Goal: Task Accomplishment & Management: Complete application form

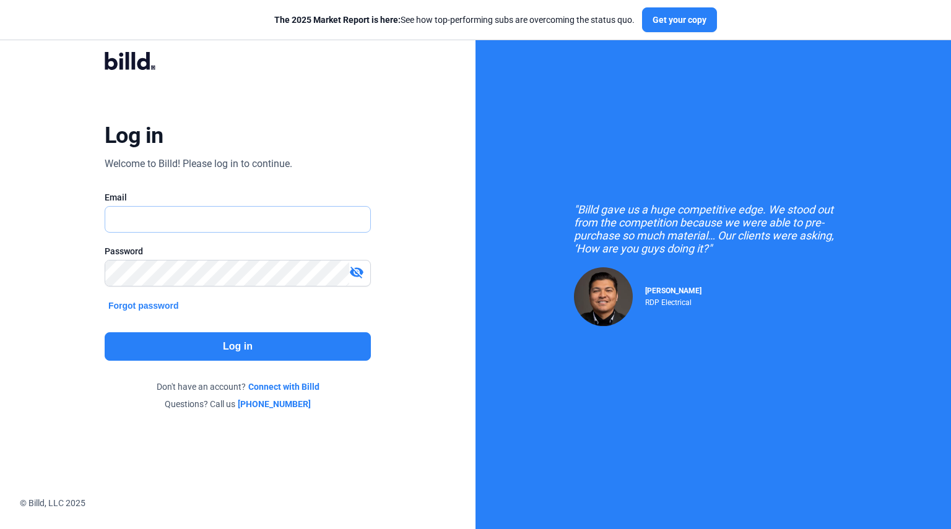
click at [277, 213] on input "text" at bounding box center [231, 219] width 252 height 25
type input "[EMAIL_ADDRESS][DOMAIN_NAME]"
click at [226, 353] on button "Log in" at bounding box center [238, 346] width 266 height 28
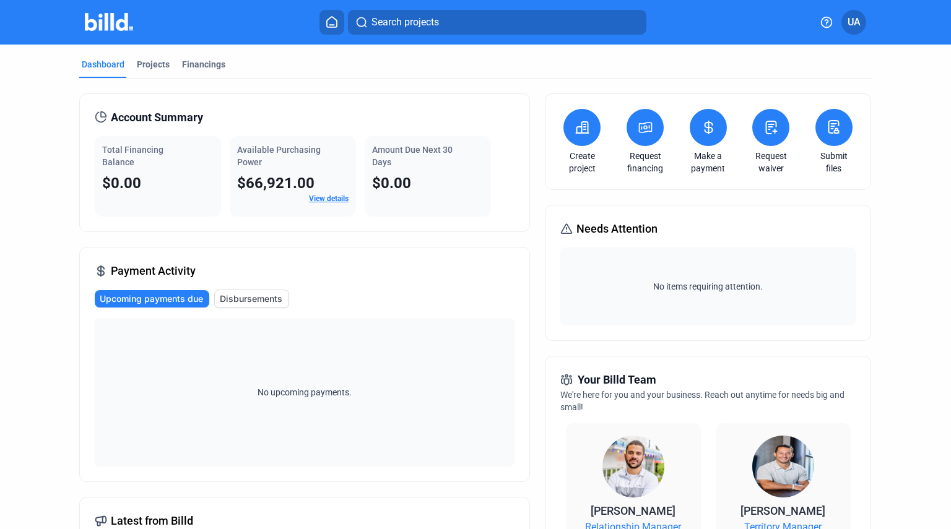
click at [581, 129] on icon at bounding box center [582, 127] width 12 height 11
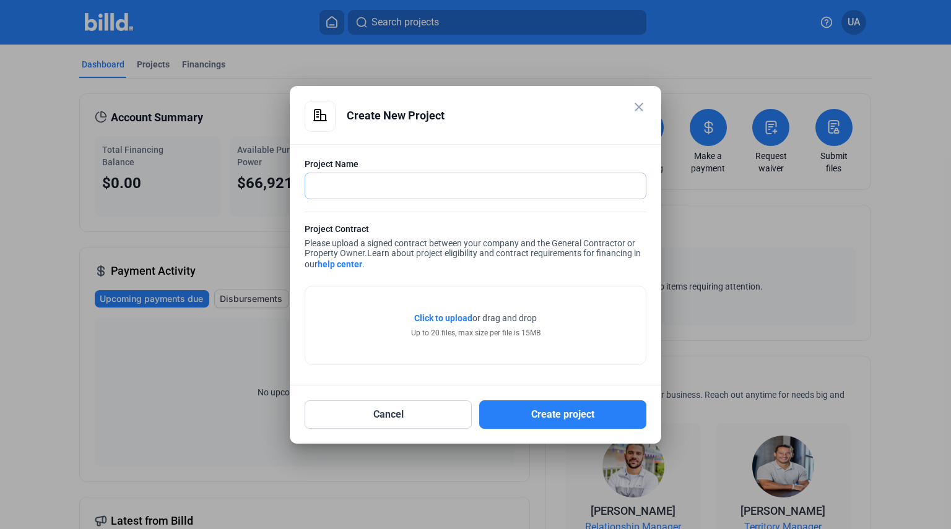
drag, startPoint x: 462, startPoint y: 194, endPoint x: 490, endPoint y: 180, distance: 31.3
click at [463, 194] on input "text" at bounding box center [475, 185] width 340 height 25
type input "1"
type input "[STREET_ADDRESS]"
click at [517, 340] on div "Click to upload Tap to upload or drag and drop Up to 20 files, max size per fil…" at bounding box center [475, 326] width 340 height 78
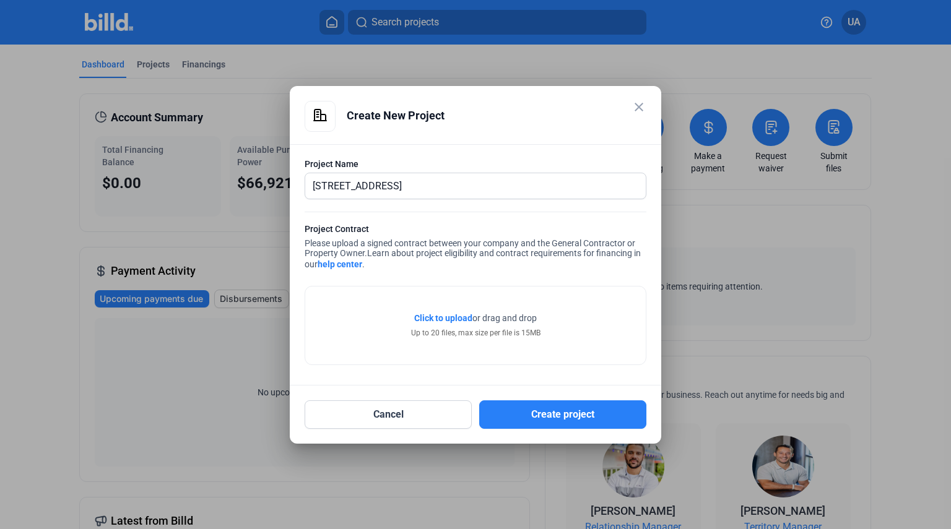
click at [456, 318] on span "Click to upload" at bounding box center [443, 318] width 58 height 10
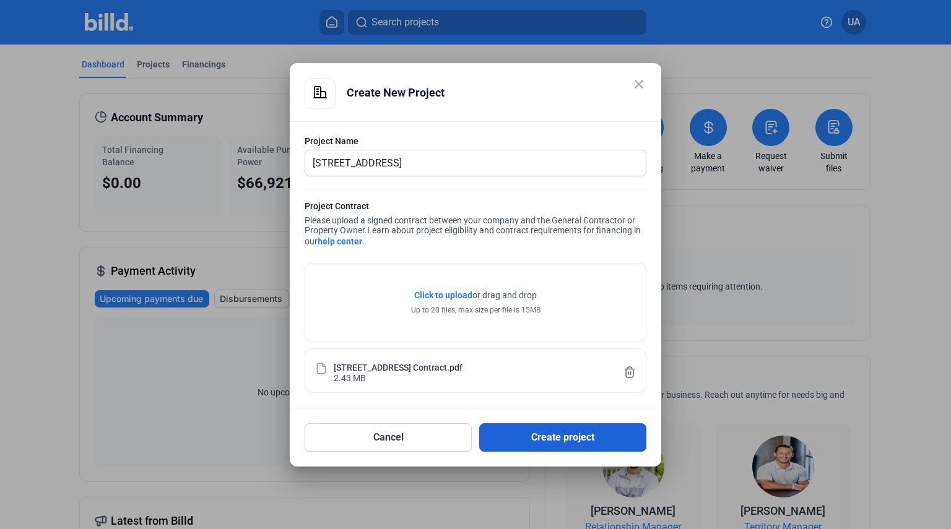
click at [575, 436] on button "Create project" at bounding box center [562, 437] width 167 height 28
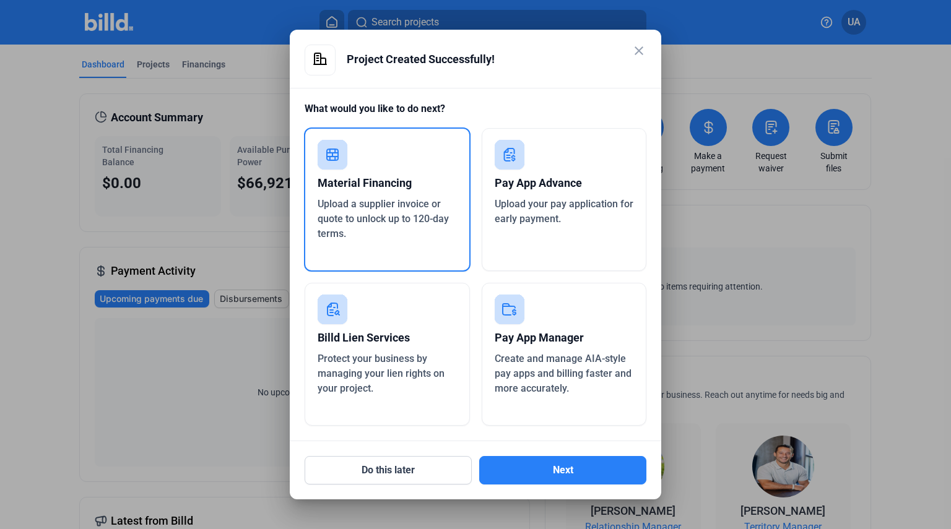
click at [561, 215] on div "Upload your pay application for early payment." at bounding box center [564, 212] width 139 height 30
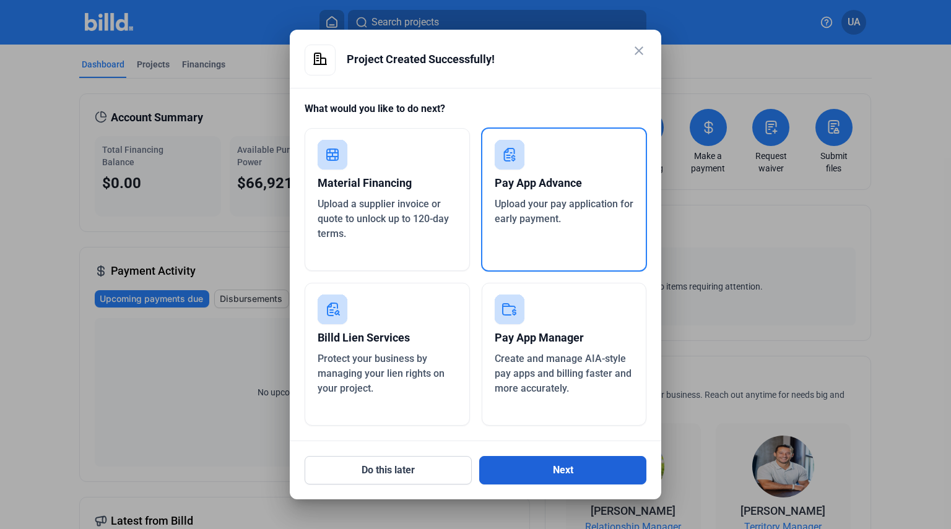
click at [586, 477] on button "Next" at bounding box center [562, 470] width 167 height 28
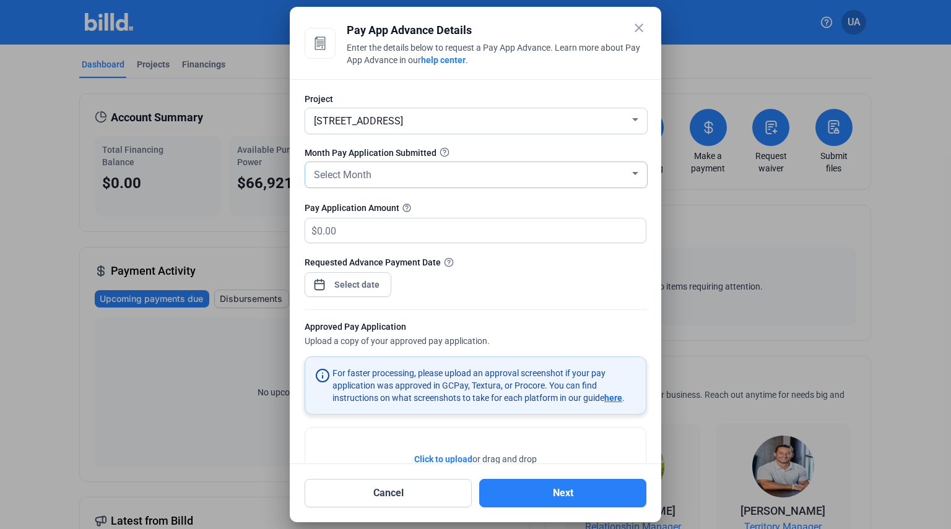
click at [472, 165] on div "Select Month" at bounding box center [470, 173] width 318 height 17
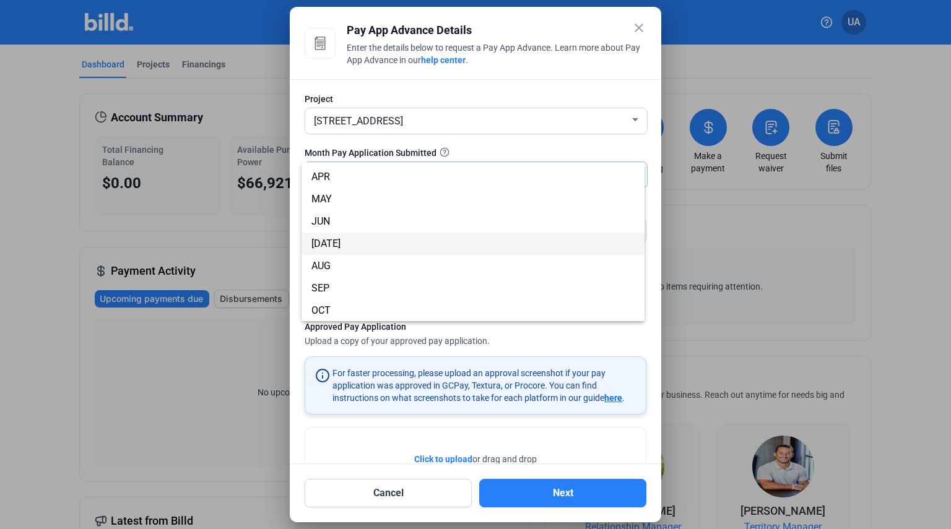
scroll to position [109, 0]
click at [345, 244] on span "SEP" at bounding box center [472, 243] width 323 height 22
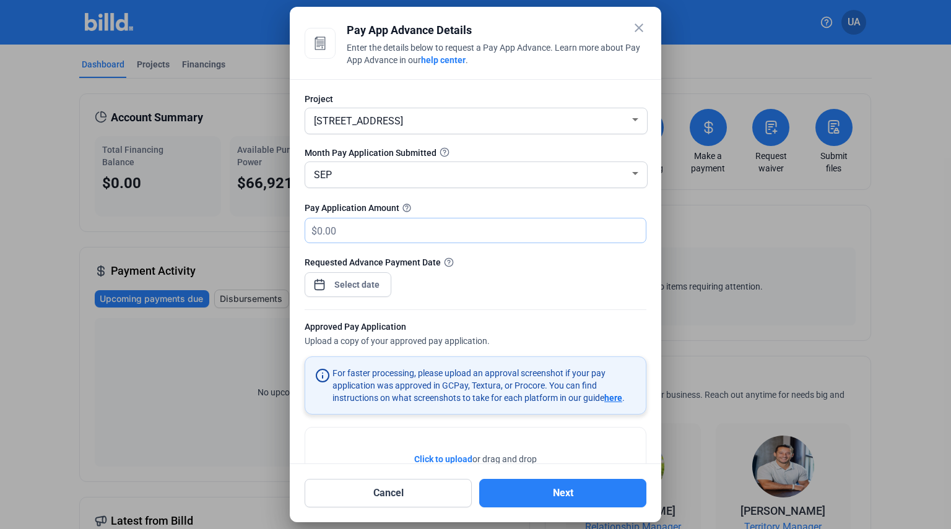
click at [354, 233] on input "text" at bounding box center [474, 231] width 314 height 24
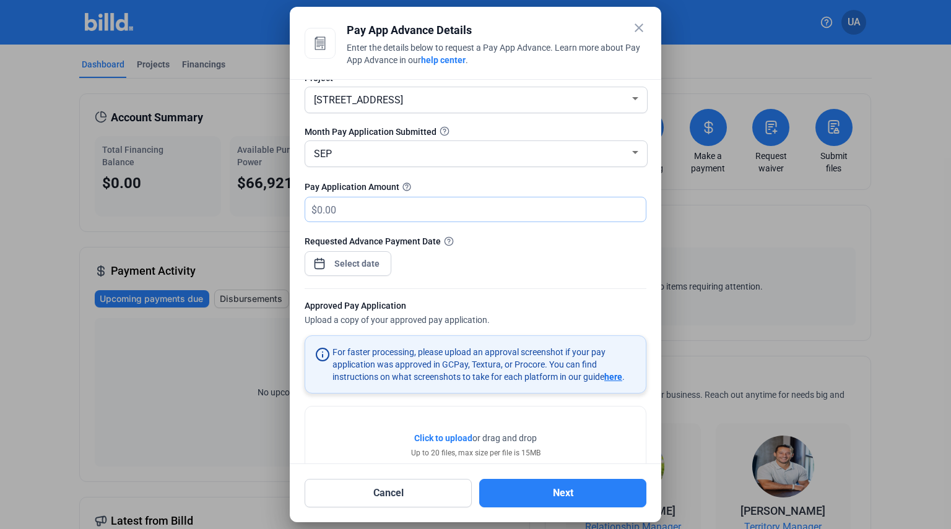
scroll to position [0, 0]
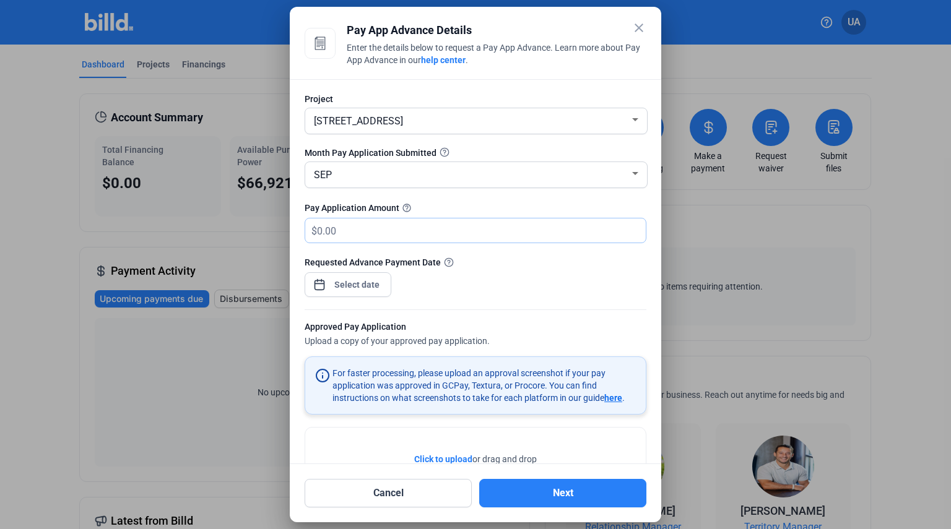
click at [430, 228] on input "text" at bounding box center [481, 231] width 329 height 24
click at [368, 231] on input "text" at bounding box center [481, 231] width 329 height 24
type input "44,346.95"
click at [530, 283] on div "Requested Advance Payment Date" at bounding box center [476, 283] width 342 height 54
click at [352, 284] on div "close Pay App Advance Details Enter the details below to request a Pay App Adva…" at bounding box center [475, 264] width 951 height 529
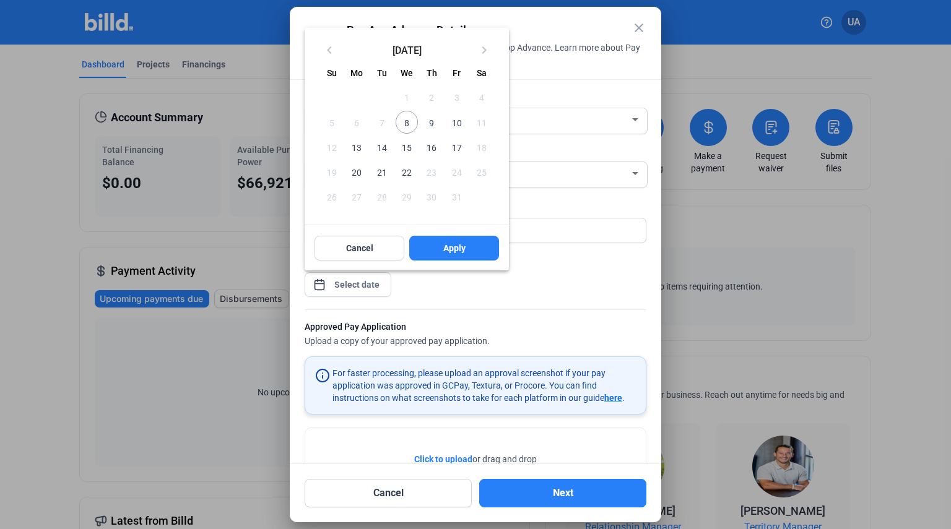
click at [407, 123] on span "8" at bounding box center [407, 122] width 22 height 22
click at [472, 246] on button "Apply" at bounding box center [454, 248] width 90 height 25
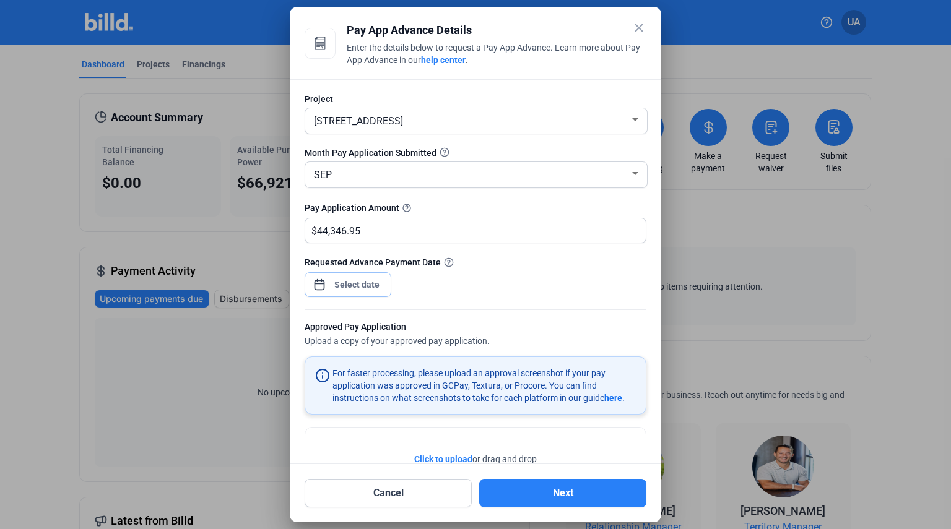
click at [370, 285] on input at bounding box center [357, 284] width 53 height 15
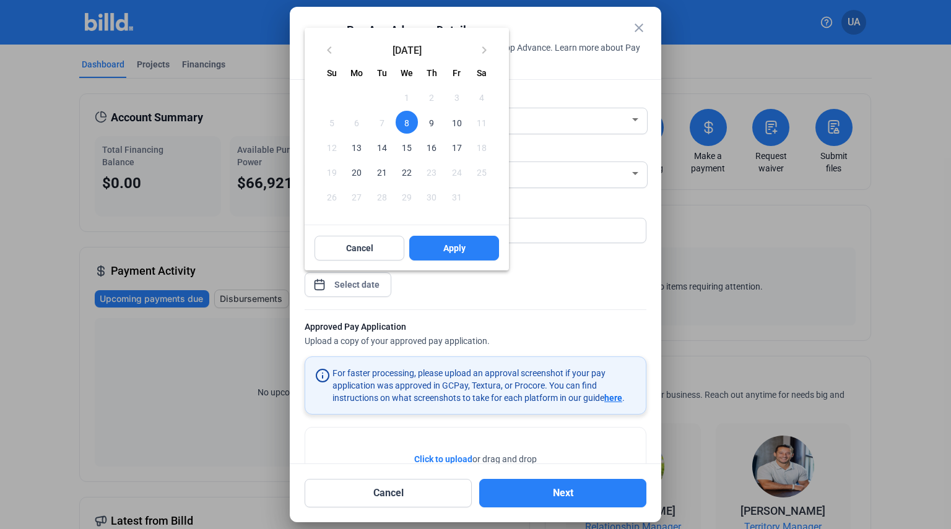
click at [456, 122] on span "10" at bounding box center [456, 122] width 22 height 22
click at [461, 248] on span "Apply" at bounding box center [454, 248] width 22 height 12
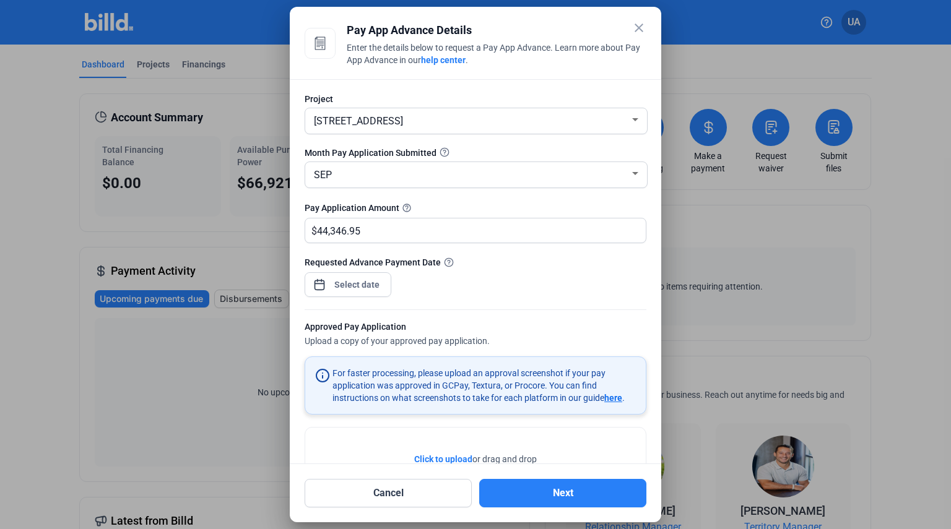
click at [553, 287] on div "Requested Advance Payment Date" at bounding box center [476, 283] width 342 height 54
click at [537, 277] on div "Requested Advance Payment Date" at bounding box center [476, 283] width 342 height 54
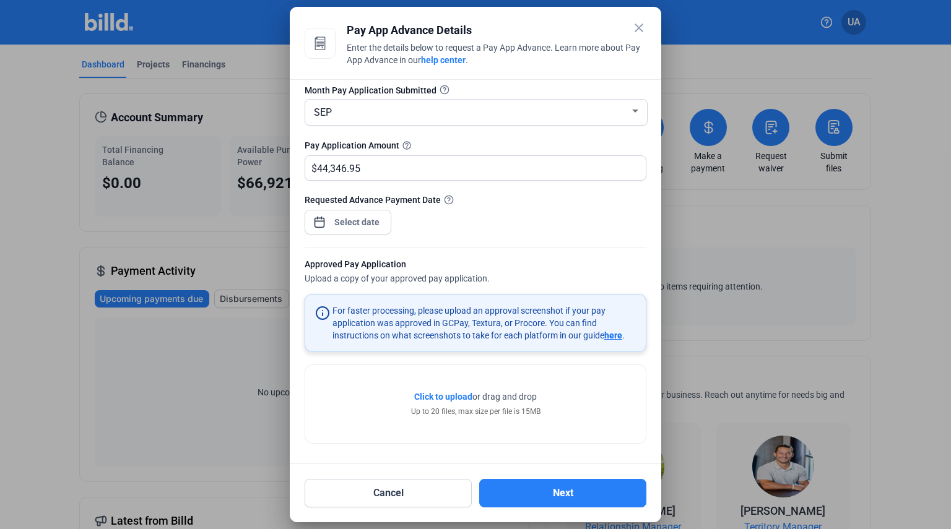
scroll to position [64, 0]
click at [443, 394] on span "Click to upload" at bounding box center [443, 397] width 58 height 10
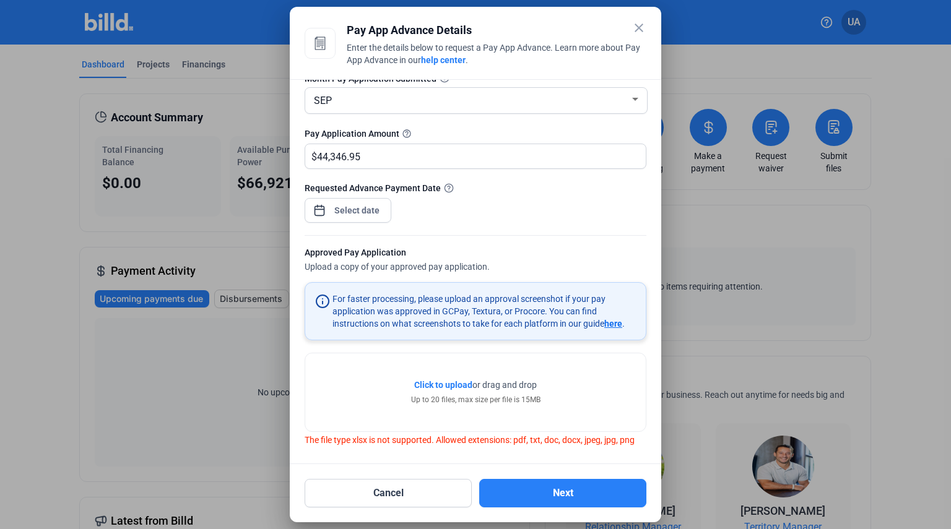
scroll to position [77, 0]
click at [566, 490] on button "Next" at bounding box center [562, 493] width 167 height 28
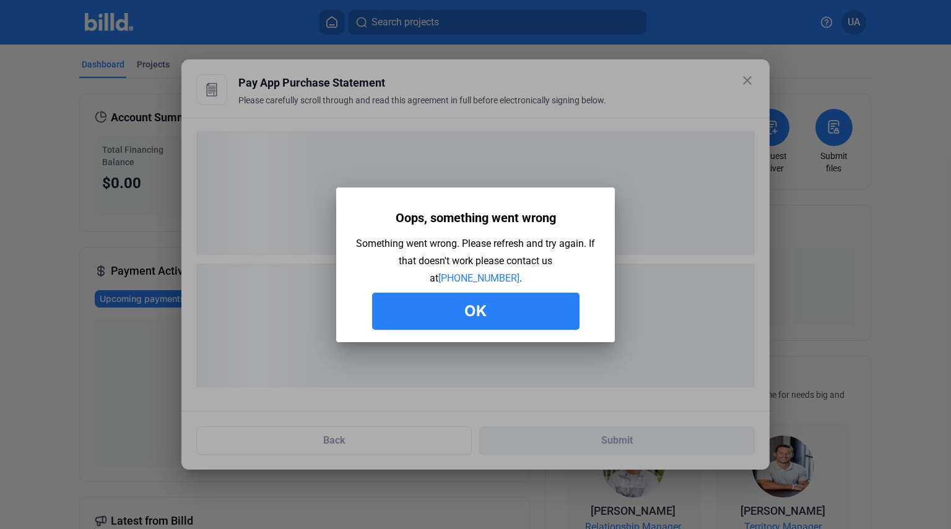
click at [511, 319] on button "Ok" at bounding box center [475, 311] width 207 height 37
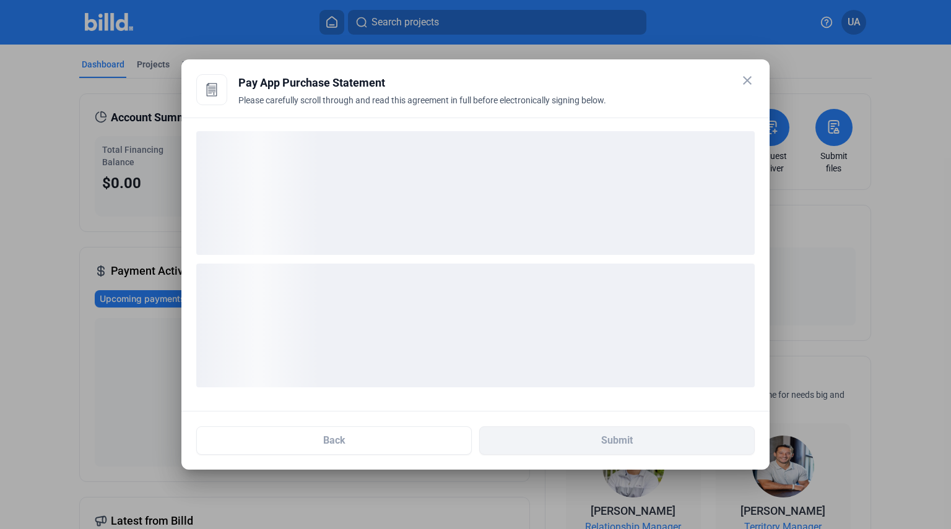
click at [748, 80] on mat-icon "close" at bounding box center [747, 80] width 15 height 15
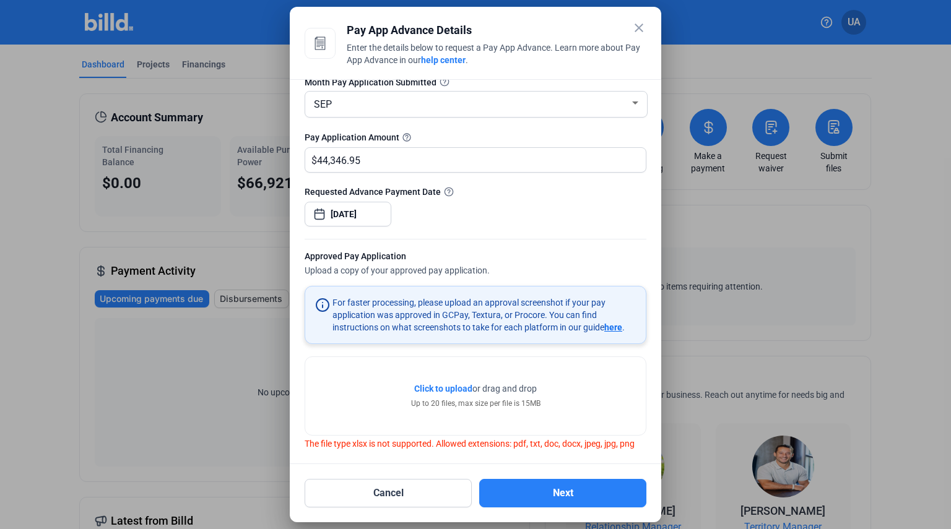
scroll to position [77, 0]
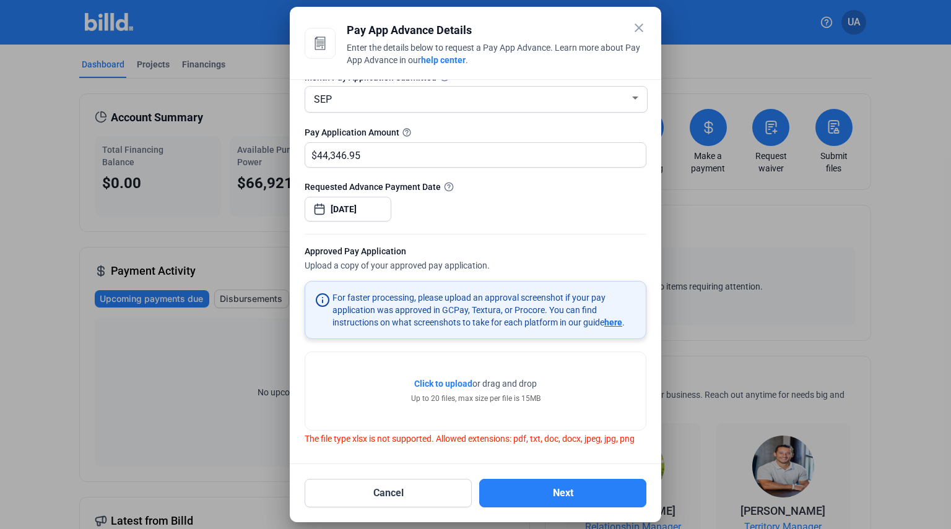
click at [444, 374] on div "Click to upload Tap to upload or drag and drop Up to 20 files, max size per fil…" at bounding box center [475, 391] width 340 height 78
click at [444, 381] on span "Click to upload" at bounding box center [443, 384] width 58 height 10
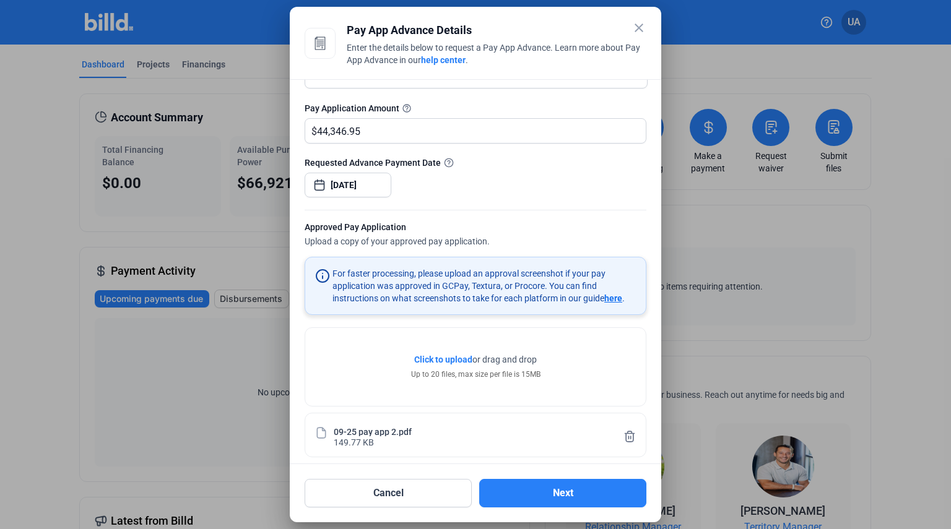
scroll to position [110, 0]
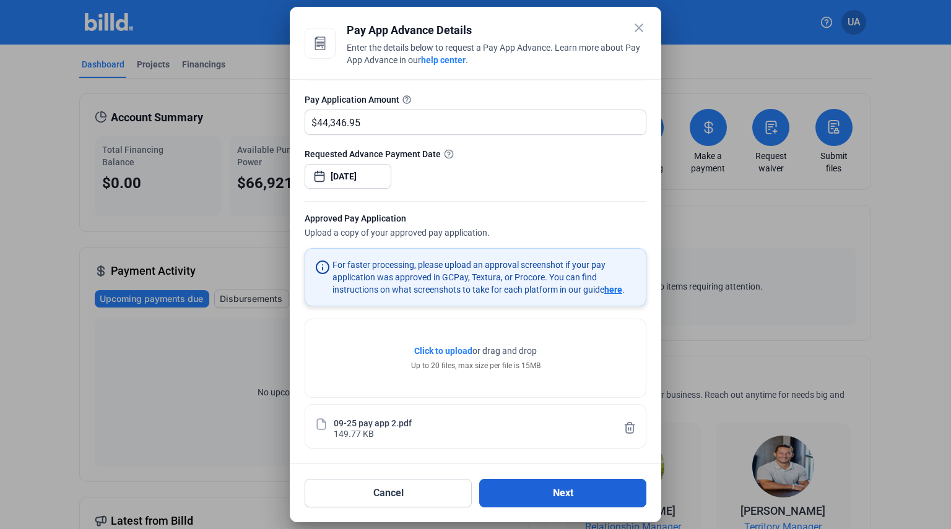
click at [548, 500] on button "Next" at bounding box center [562, 493] width 167 height 28
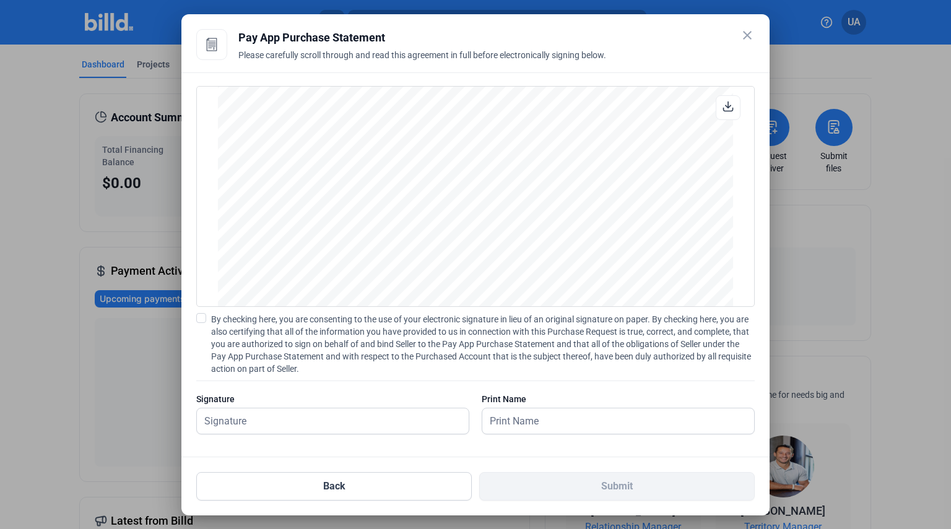
scroll to position [5, 0]
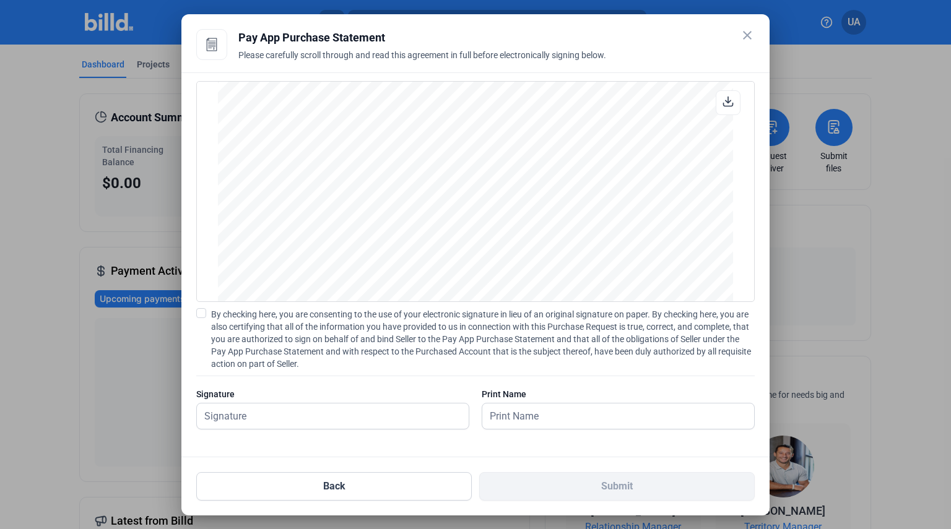
click at [205, 311] on span at bounding box center [201, 313] width 10 height 10
click at [0, 0] on input "By checking here, you are consenting to the use of your electronic signature in…" at bounding box center [0, 0] width 0 height 0
click at [385, 424] on input "text" at bounding box center [326, 416] width 258 height 25
type input "[PERSON_NAME]"
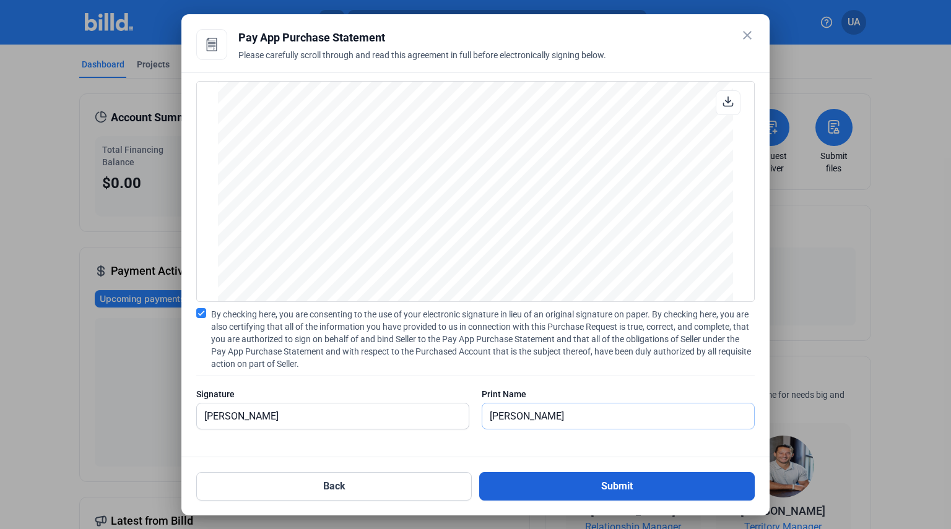
type input "[PERSON_NAME]"
click at [675, 483] on button "Submit" at bounding box center [616, 486] width 275 height 28
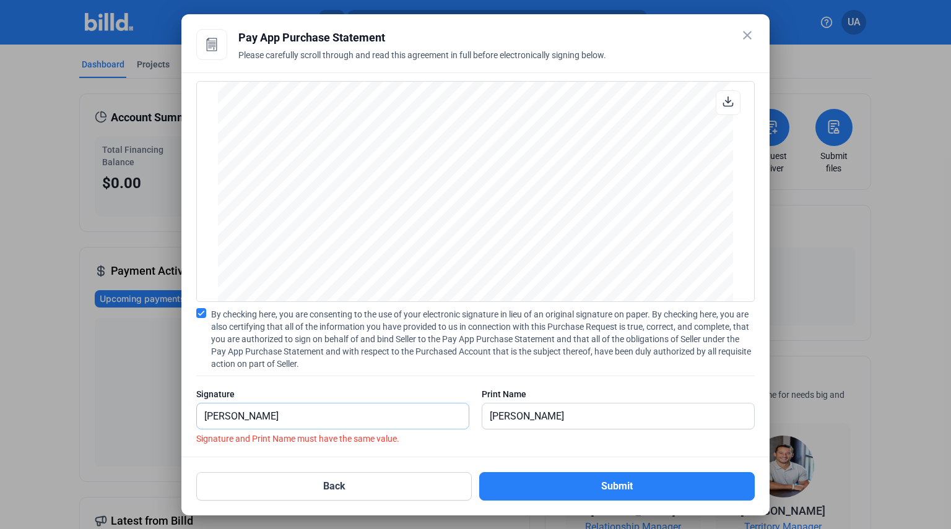
click at [366, 420] on input "[PERSON_NAME]" at bounding box center [333, 416] width 272 height 25
type input "u"
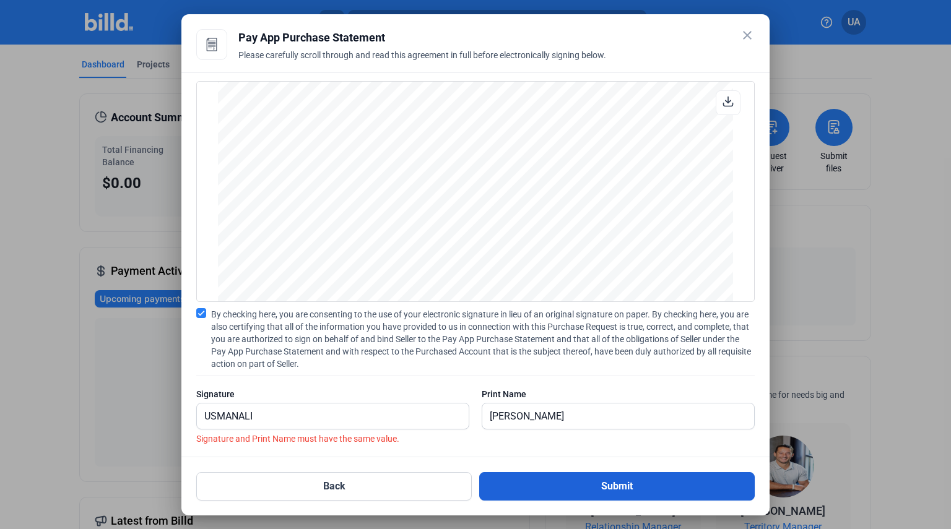
click at [628, 491] on button "Submit" at bounding box center [616, 486] width 275 height 28
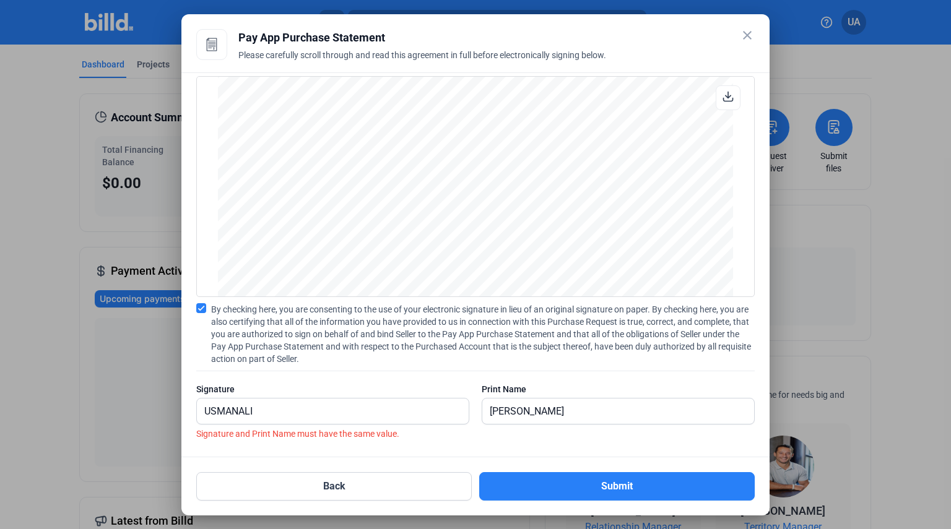
scroll to position [11, 0]
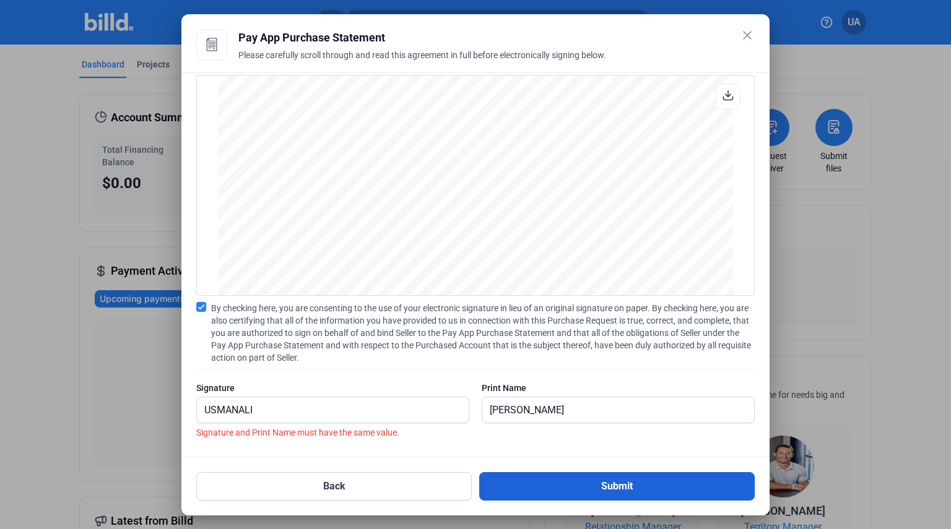
click at [556, 480] on button "Submit" at bounding box center [616, 486] width 275 height 28
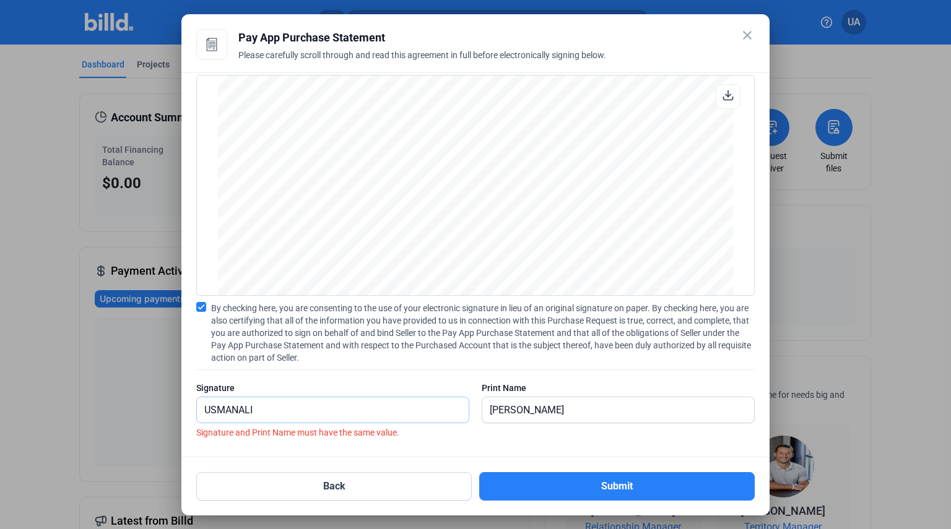
click at [435, 418] on input "USMANALI" at bounding box center [326, 409] width 258 height 25
click at [386, 405] on input "USMANALI" at bounding box center [333, 409] width 272 height 25
drag, startPoint x: 383, startPoint y: 405, endPoint x: 361, endPoint y: 408, distance: 22.5
click at [361, 408] on input "USMANALI" at bounding box center [333, 409] width 272 height 25
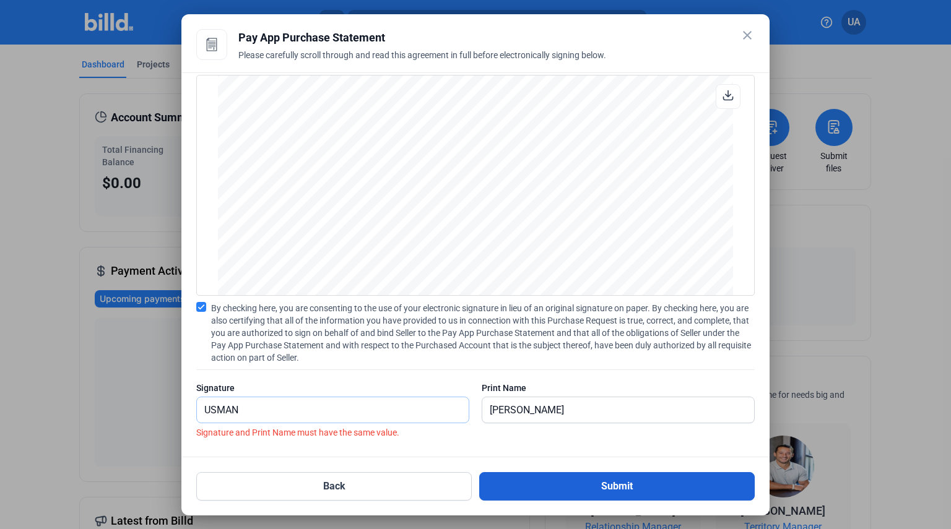
type input "USMAN"
click at [615, 489] on button "Submit" at bounding box center [616, 486] width 275 height 28
click at [616, 485] on button "Submit" at bounding box center [616, 486] width 275 height 28
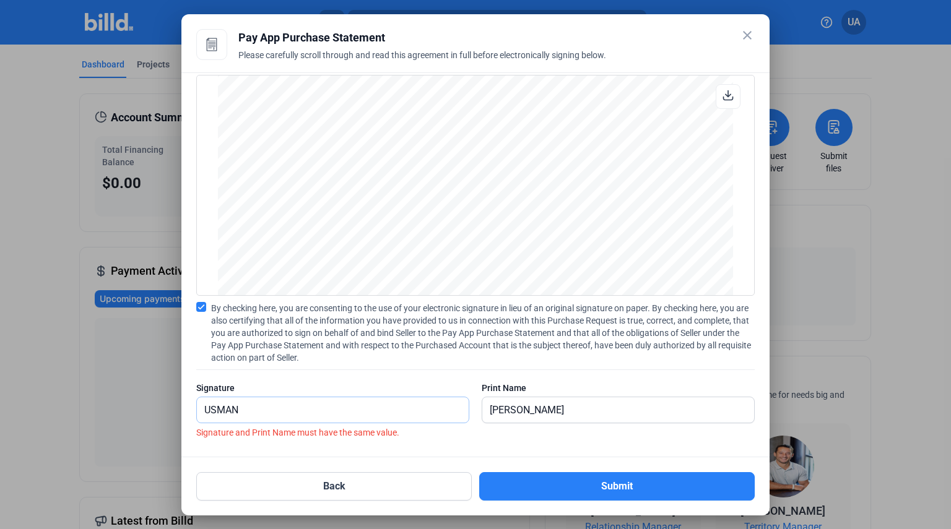
click at [295, 409] on input "USMAN" at bounding box center [333, 409] width 272 height 25
click at [560, 410] on input "[PERSON_NAME]" at bounding box center [611, 409] width 258 height 25
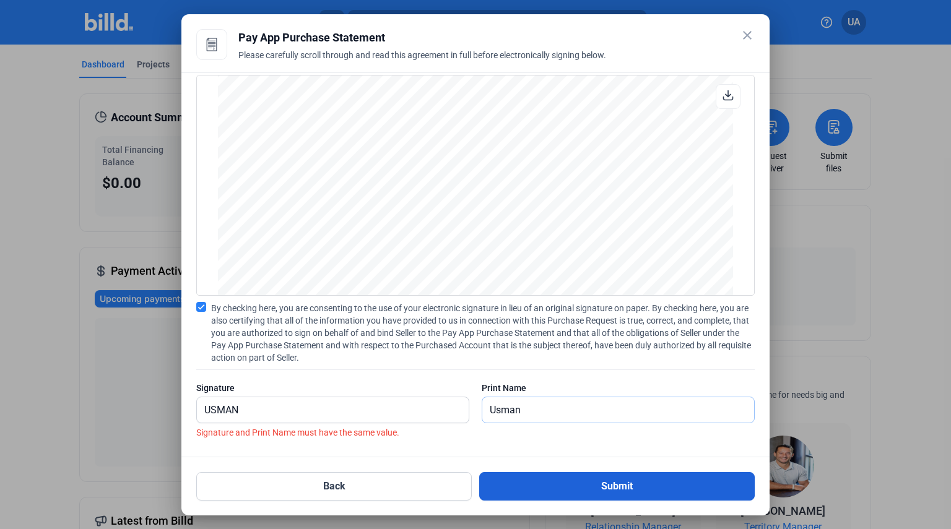
type input "Usman"
click at [658, 490] on button "Submit" at bounding box center [616, 486] width 275 height 28
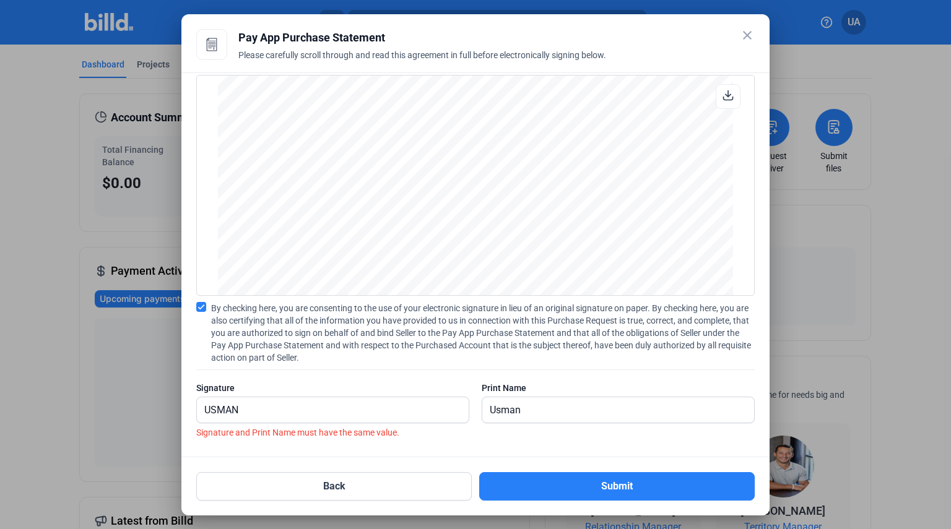
scroll to position [0, 0]
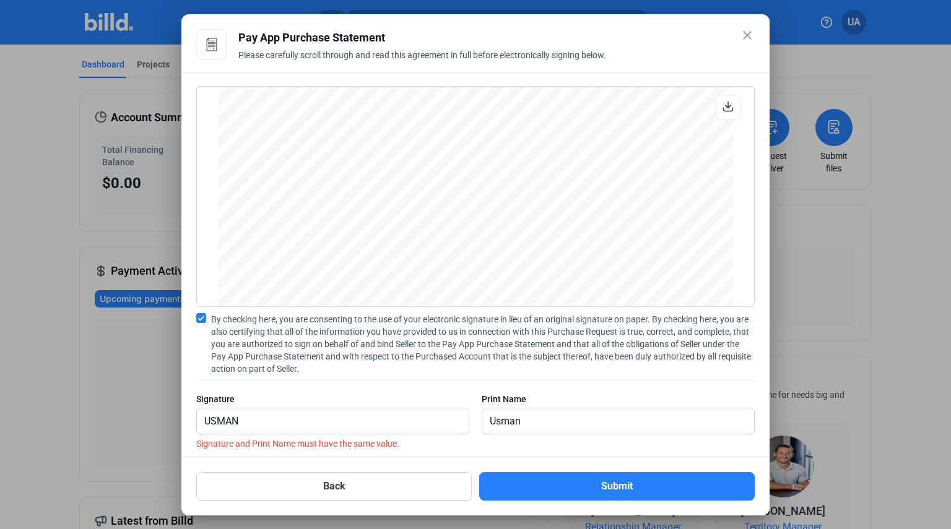
click at [724, 112] on download-v2-icon at bounding box center [727, 108] width 11 height 14
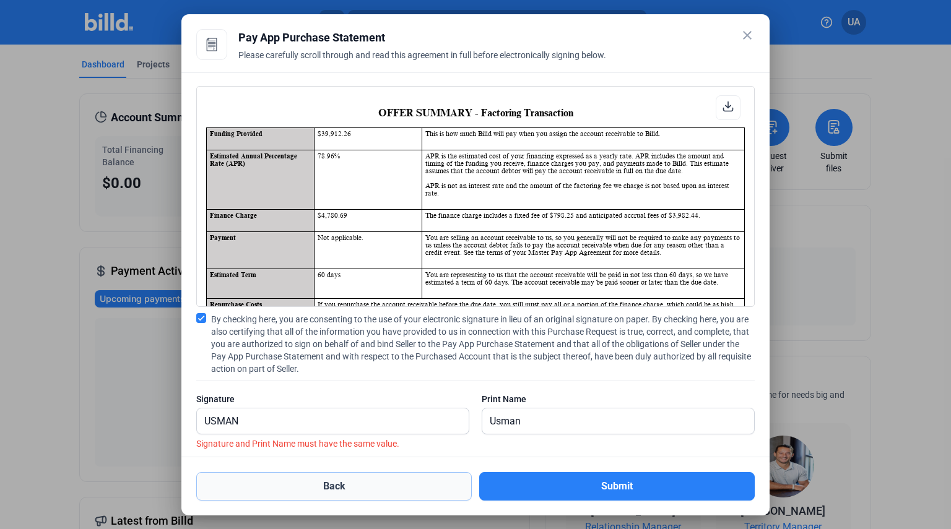
click at [375, 492] on button "Back" at bounding box center [333, 486] width 275 height 28
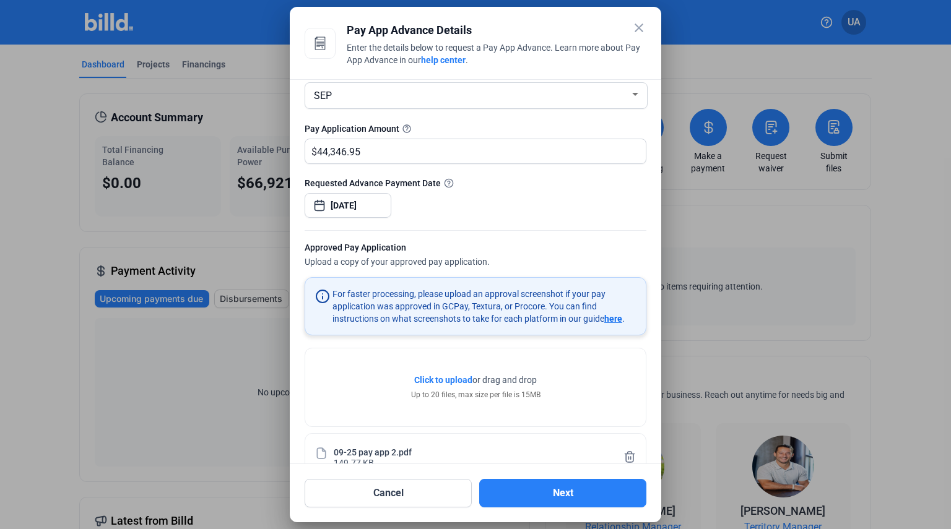
scroll to position [110, 0]
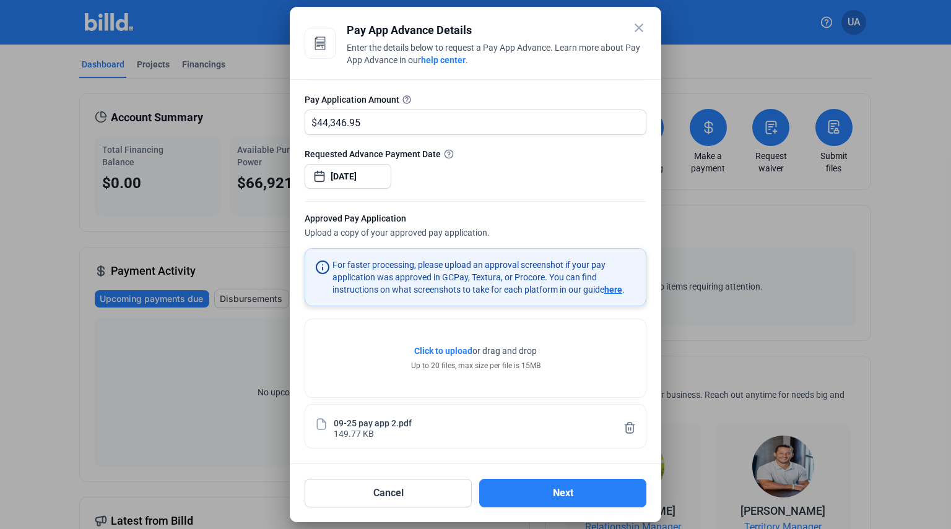
click at [557, 475] on div "Cancel Next" at bounding box center [476, 485] width 342 height 43
click at [521, 487] on button "Next" at bounding box center [562, 493] width 167 height 28
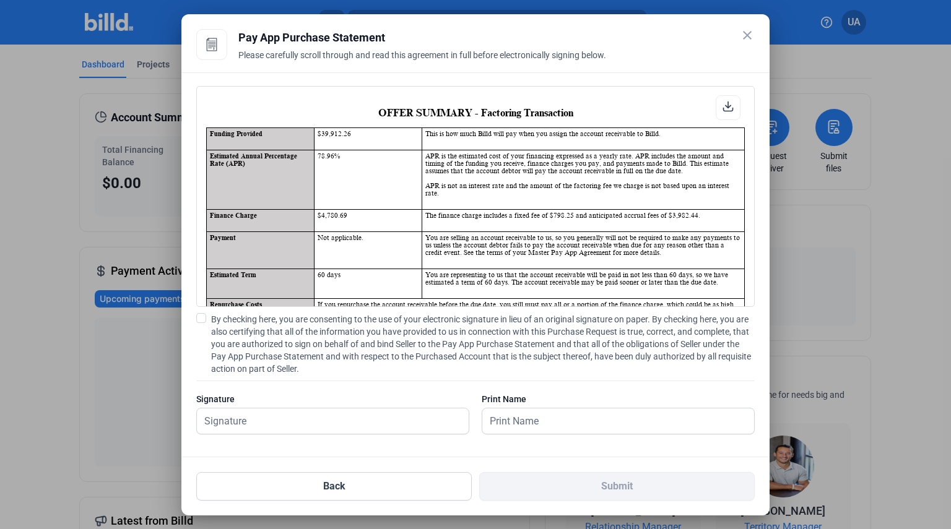
scroll to position [1, 0]
click at [205, 317] on span at bounding box center [201, 318] width 10 height 10
click at [0, 0] on input "By checking here, you are consenting to the use of your electronic signature in…" at bounding box center [0, 0] width 0 height 0
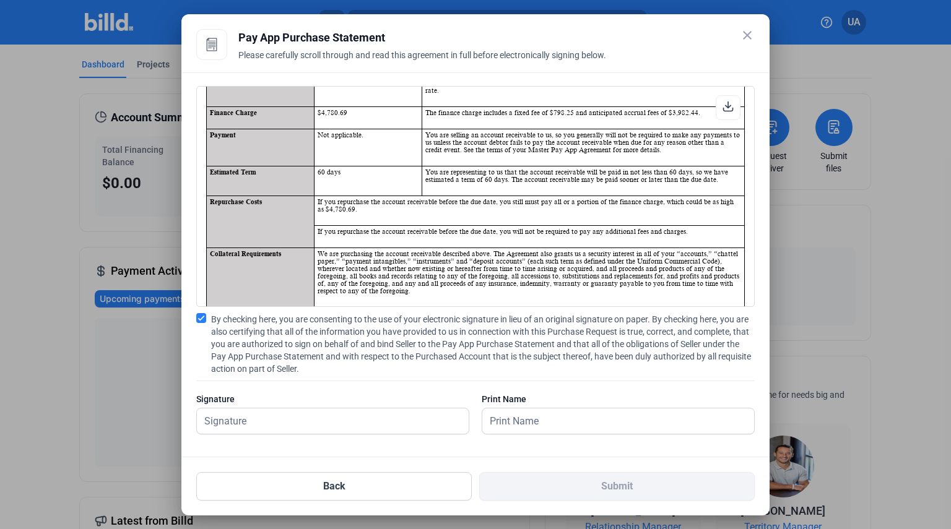
scroll to position [124, 0]
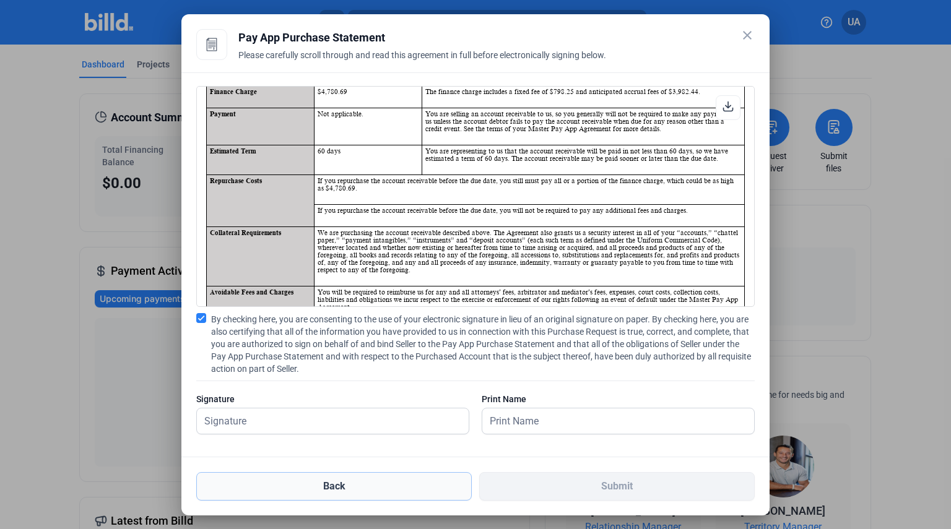
click at [420, 493] on button "Back" at bounding box center [333, 486] width 275 height 28
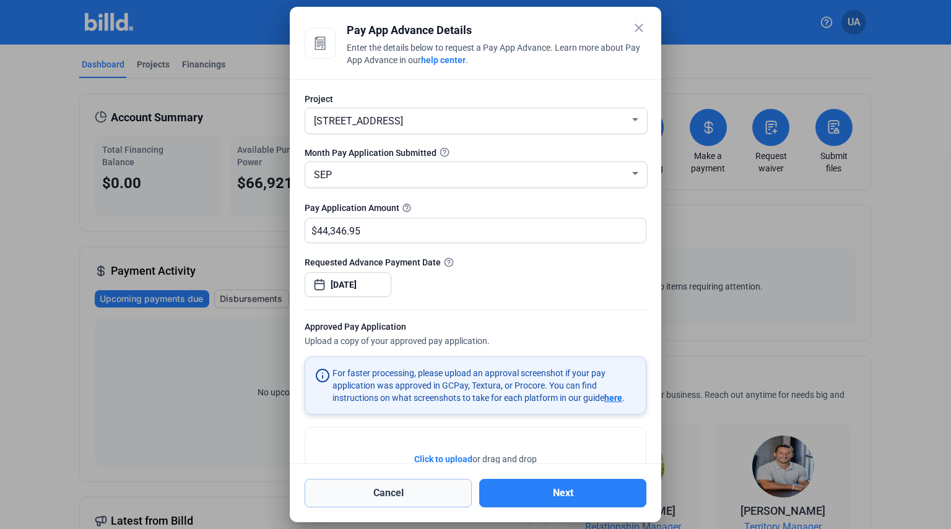
click at [422, 489] on button "Cancel" at bounding box center [388, 493] width 167 height 28
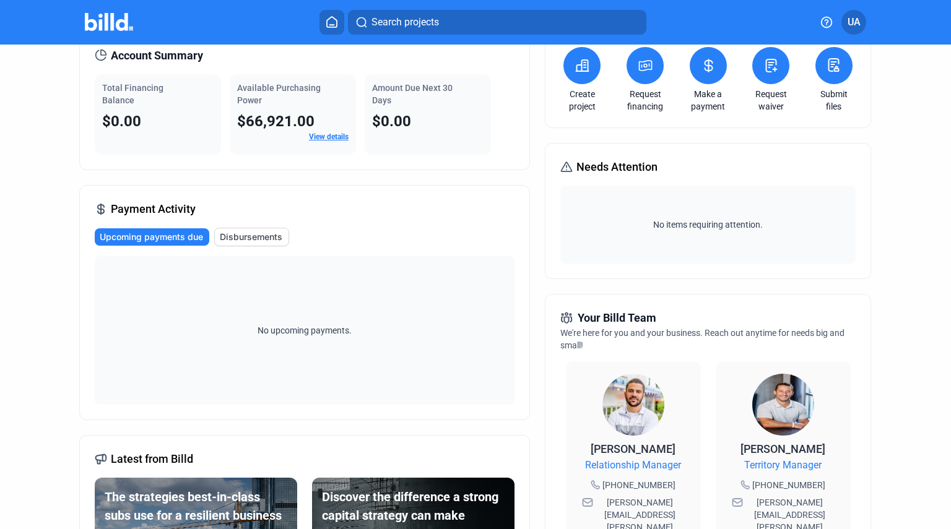
scroll to position [0, 0]
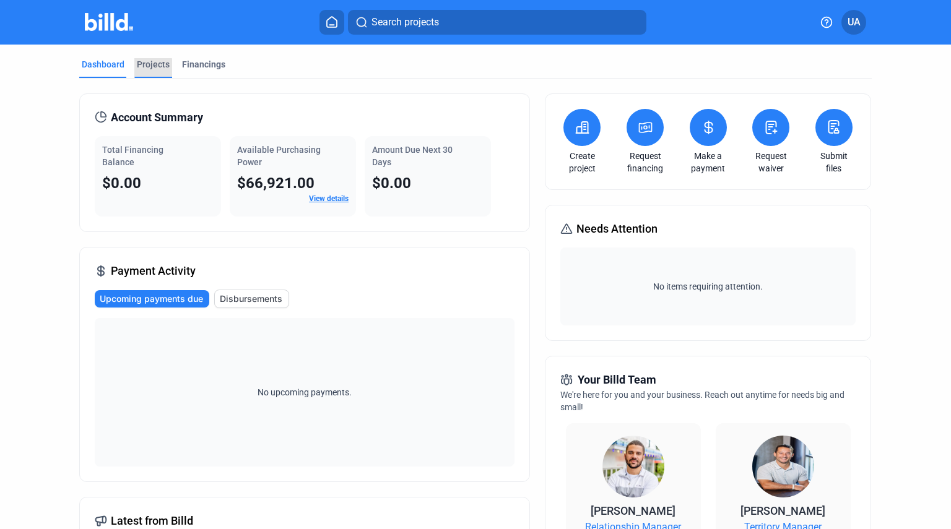
click at [147, 69] on div "Projects" at bounding box center [153, 64] width 33 height 12
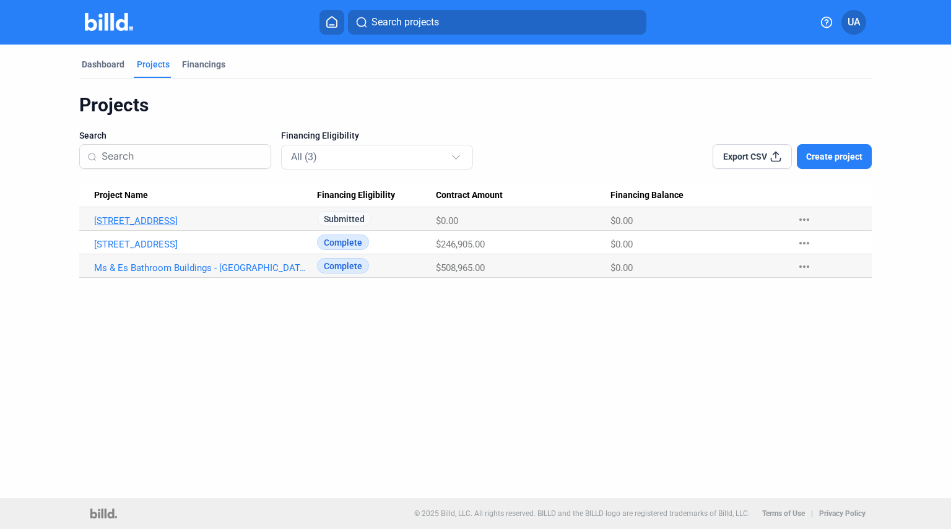
click at [151, 219] on link "[STREET_ADDRESS]" at bounding box center [201, 220] width 215 height 11
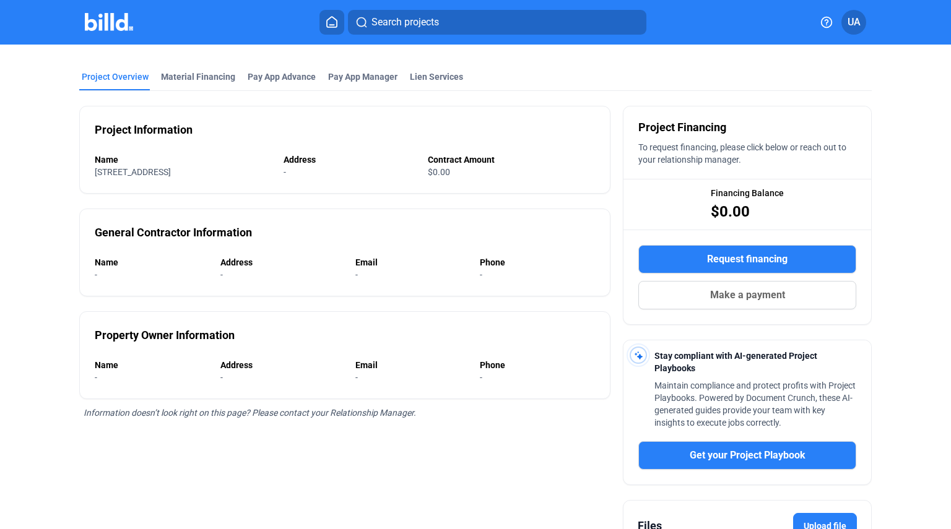
scroll to position [62, 0]
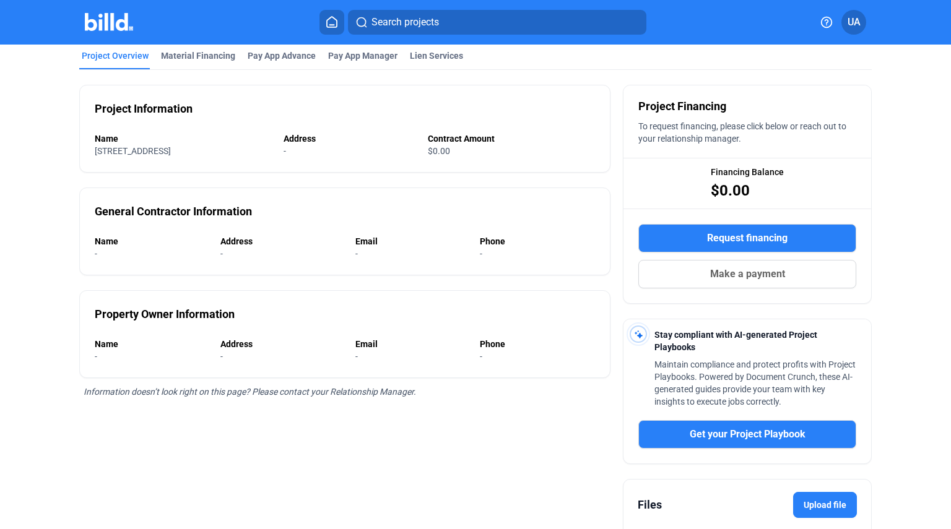
click at [712, 236] on span "Request financing" at bounding box center [747, 238] width 80 height 15
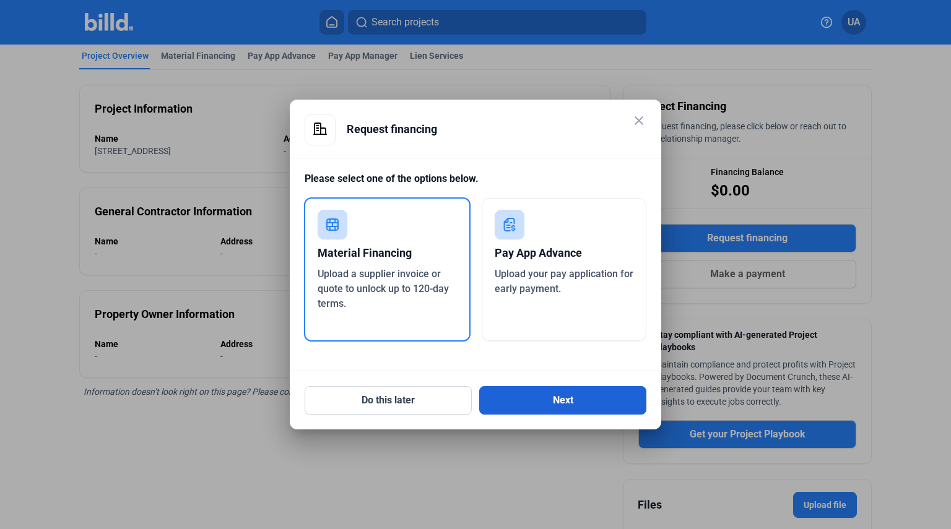
click at [530, 399] on button "Next" at bounding box center [562, 400] width 167 height 28
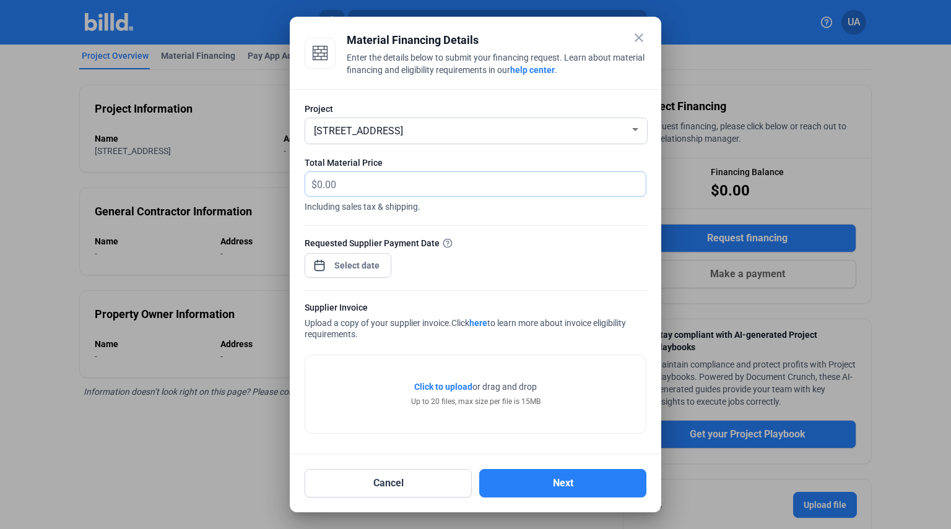
click at [350, 181] on input "text" at bounding box center [481, 184] width 329 height 24
click at [405, 483] on button "Cancel" at bounding box center [388, 483] width 167 height 28
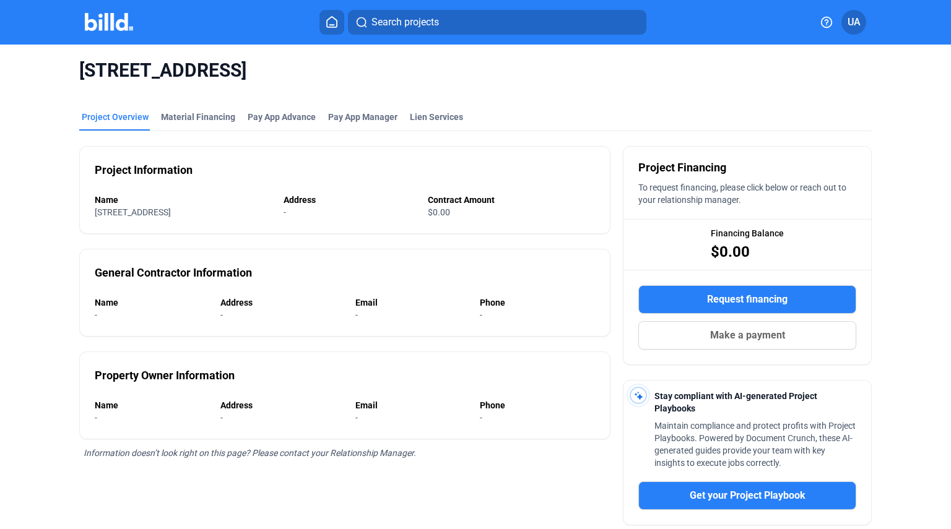
scroll to position [0, 0]
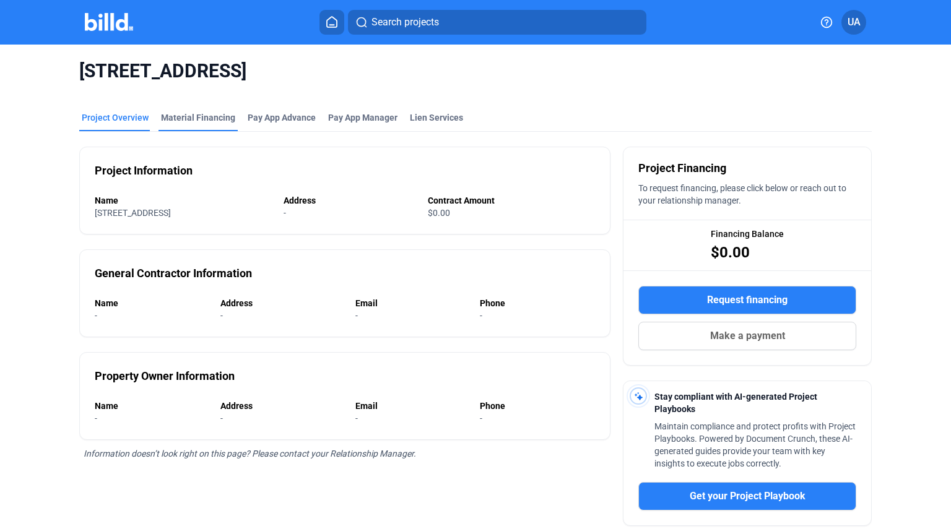
click at [194, 120] on div "Material Financing" at bounding box center [198, 117] width 74 height 12
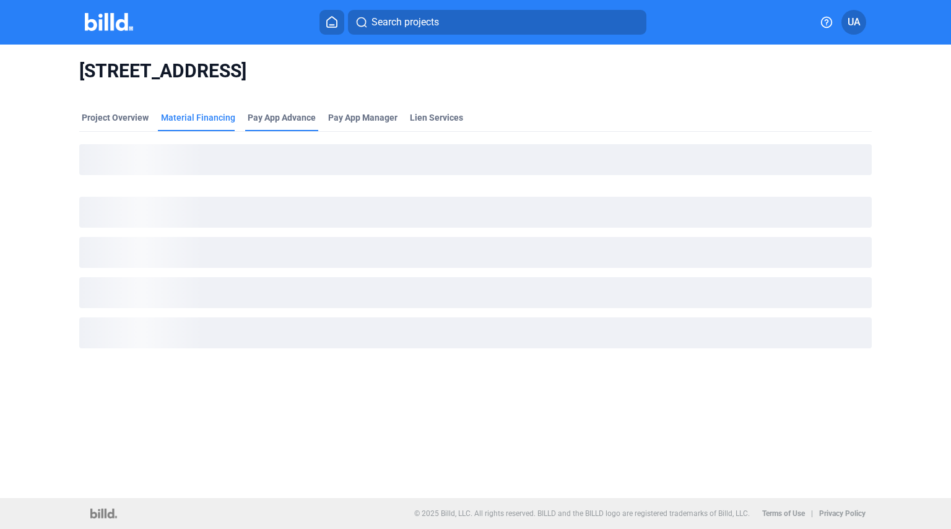
click at [283, 117] on div "Pay App Advance" at bounding box center [282, 117] width 68 height 12
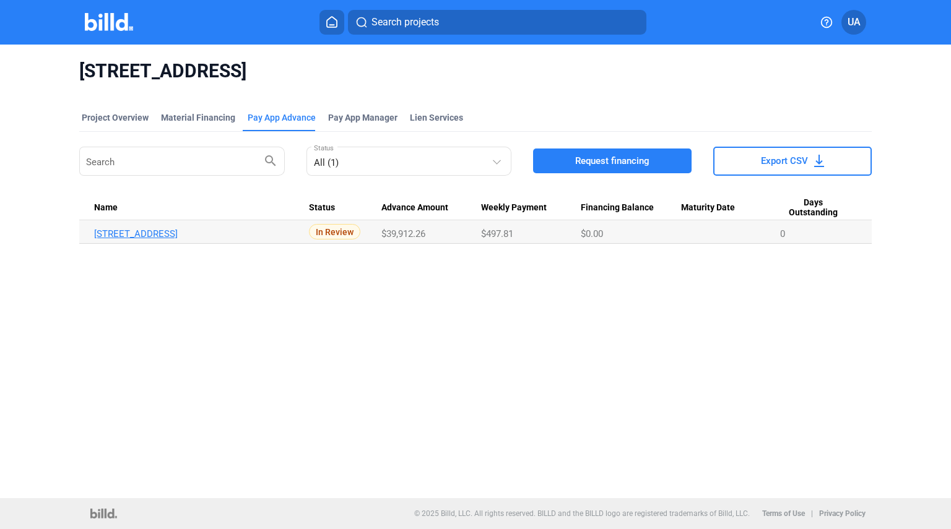
click at [161, 237] on link "[STREET_ADDRESS]" at bounding box center [201, 233] width 215 height 11
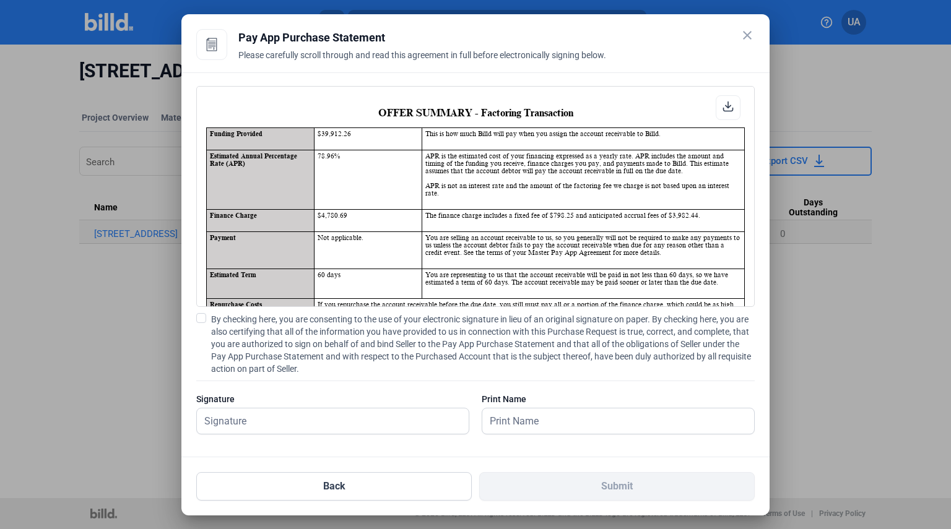
scroll to position [1, 0]
click at [750, 36] on mat-icon "close" at bounding box center [747, 35] width 15 height 15
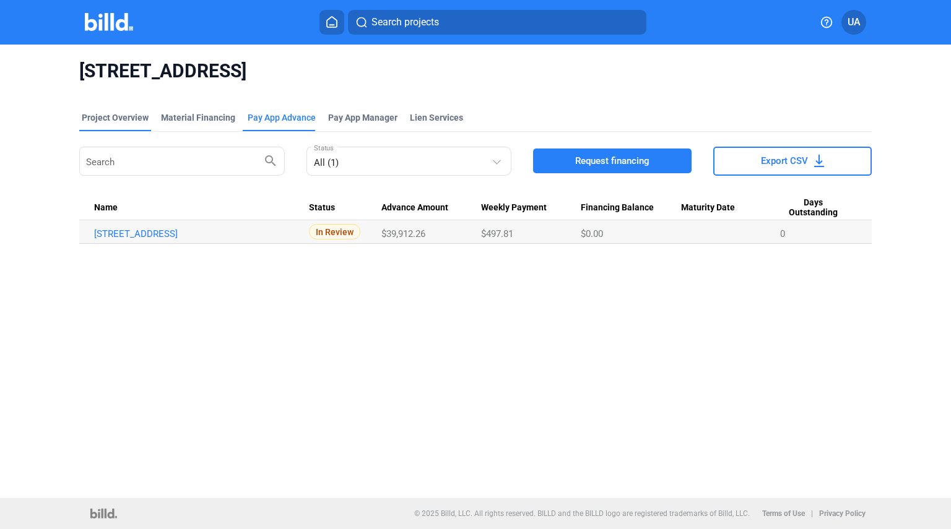
click at [136, 118] on div "Project Overview" at bounding box center [115, 117] width 67 height 12
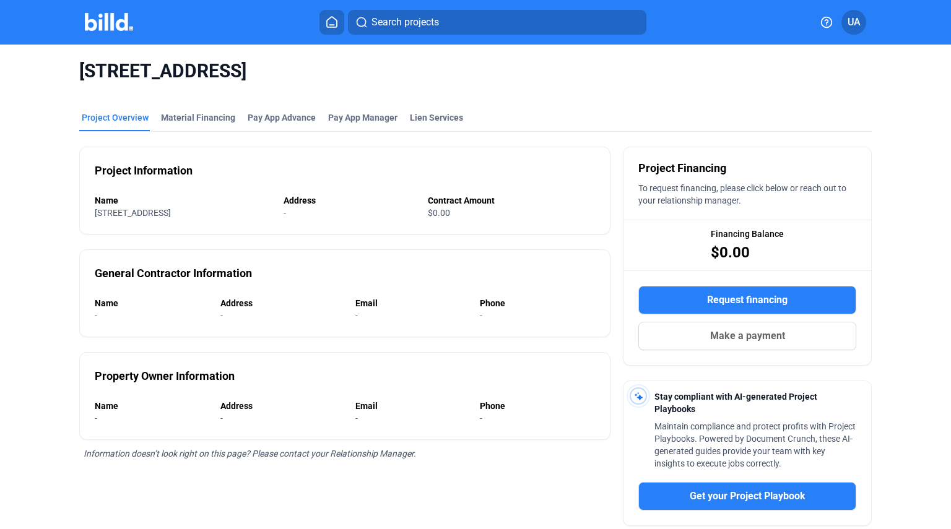
click at [108, 15] on img at bounding box center [109, 22] width 49 height 18
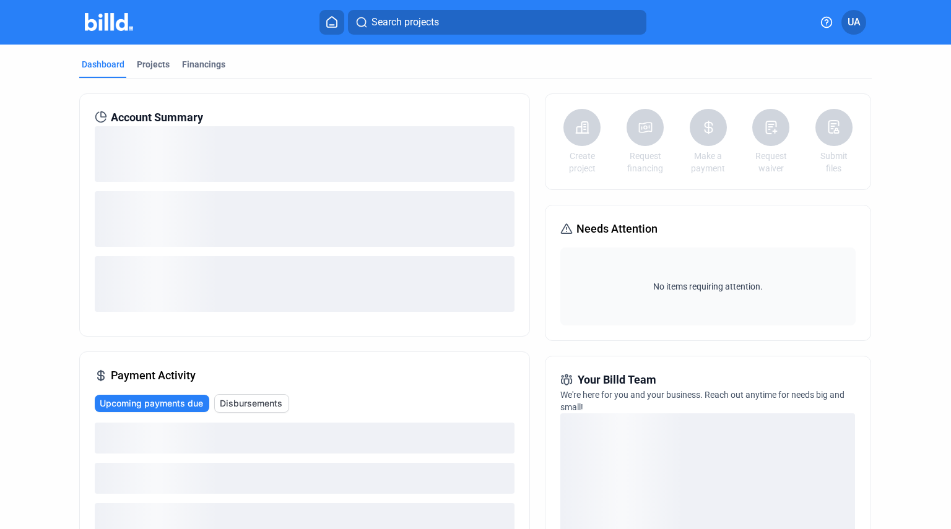
click at [48, 137] on dashboard "Dashboard Projects Financings Account Summary Payment Activity Upcoming payment…" at bounding box center [475, 440] width 855 height 790
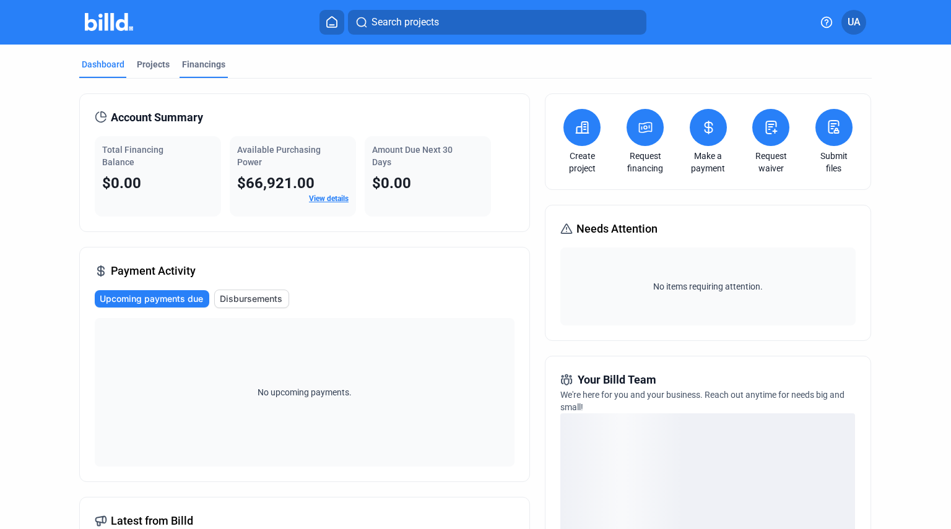
click at [206, 63] on div "Financings" at bounding box center [203, 64] width 43 height 12
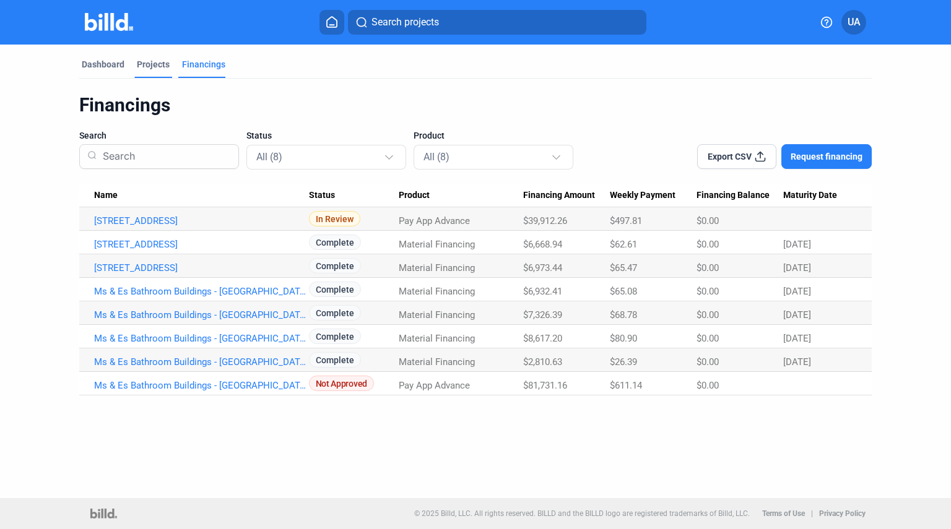
click at [137, 67] on div "Projects" at bounding box center [153, 64] width 33 height 12
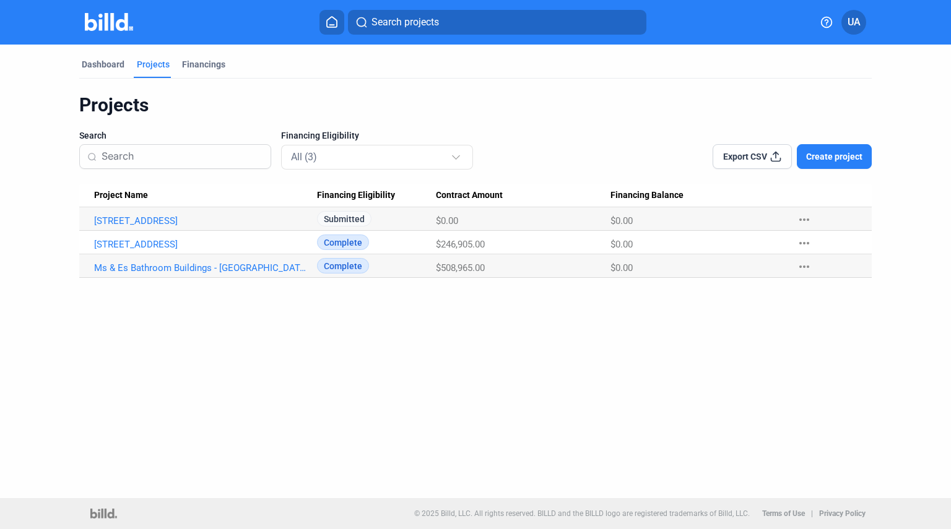
click at [849, 137] on div "Export CSV Create project" at bounding box center [713, 149] width 317 height 40
click at [846, 151] on span "Create project" at bounding box center [834, 156] width 56 height 12
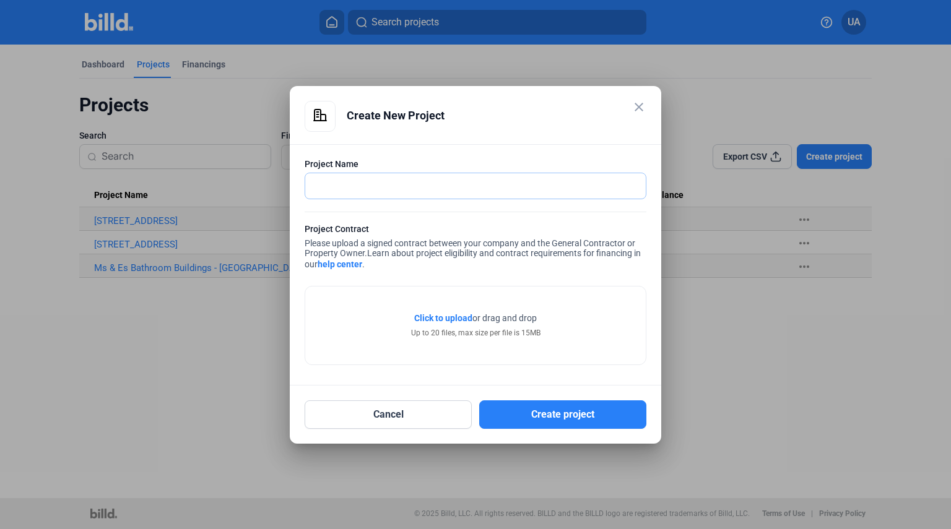
click at [476, 180] on input "text" at bounding box center [475, 185] width 340 height 25
type input "[STREET_ADDRESS]"
click at [457, 318] on span "Click to upload" at bounding box center [443, 318] width 58 height 10
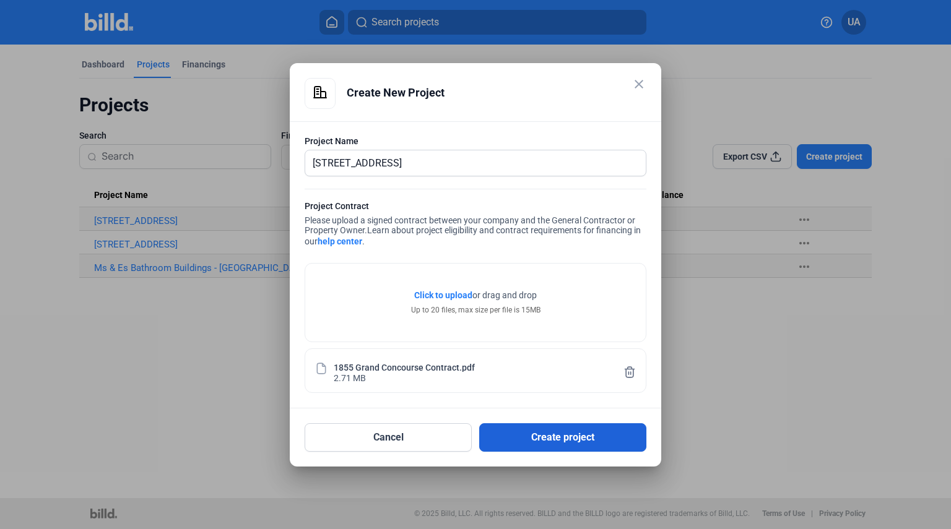
click at [573, 439] on button "Create project" at bounding box center [562, 437] width 167 height 28
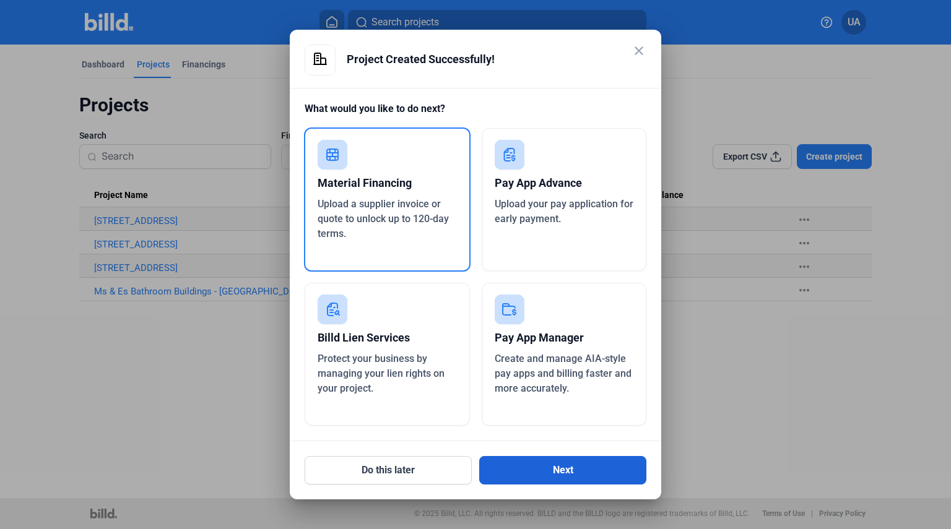
click at [578, 463] on button "Next" at bounding box center [562, 470] width 167 height 28
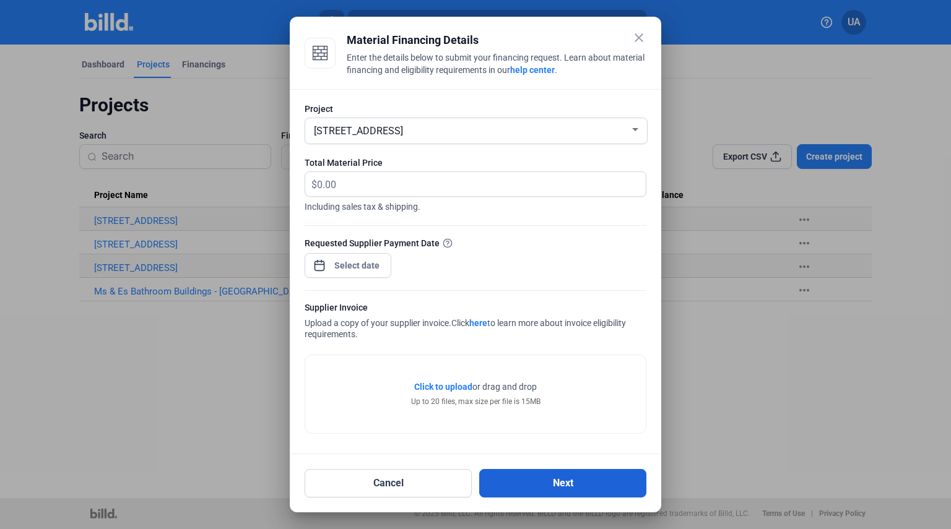
click at [540, 485] on button "Next" at bounding box center [562, 483] width 167 height 28
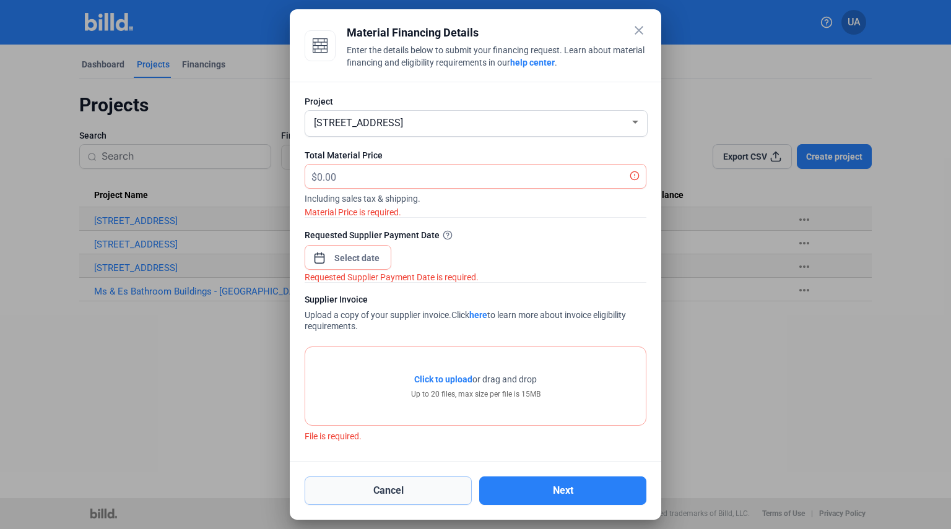
click at [396, 489] on button "Cancel" at bounding box center [388, 491] width 167 height 28
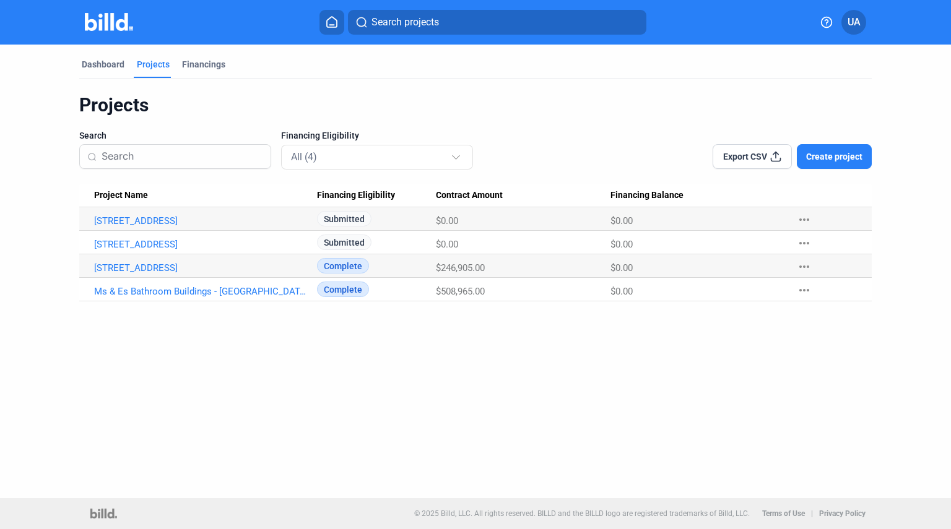
click at [485, 403] on div "Dashboard Projects Financings Projects Search Financing Eligibility All (4) Exp…" at bounding box center [475, 272] width 951 height 454
click at [171, 222] on link "[STREET_ADDRESS]" at bounding box center [201, 220] width 215 height 11
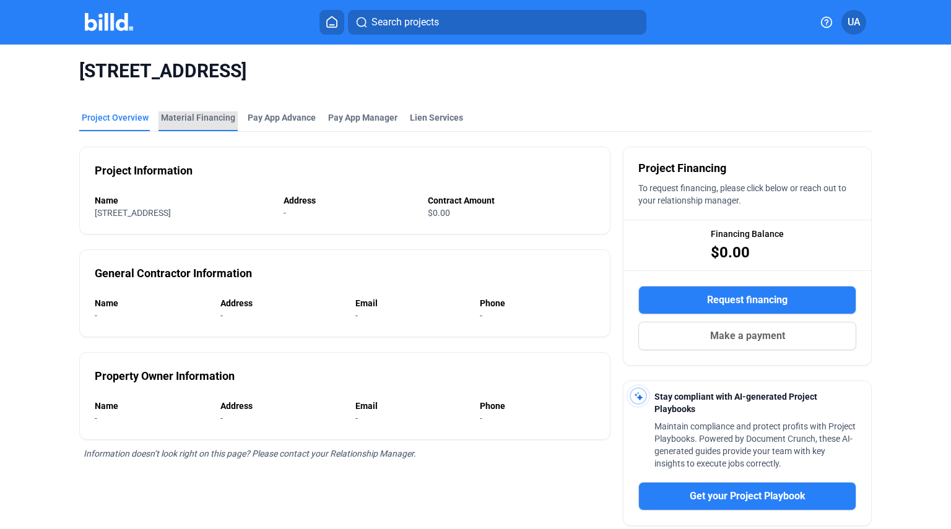
click at [201, 119] on div "Material Financing" at bounding box center [198, 117] width 74 height 12
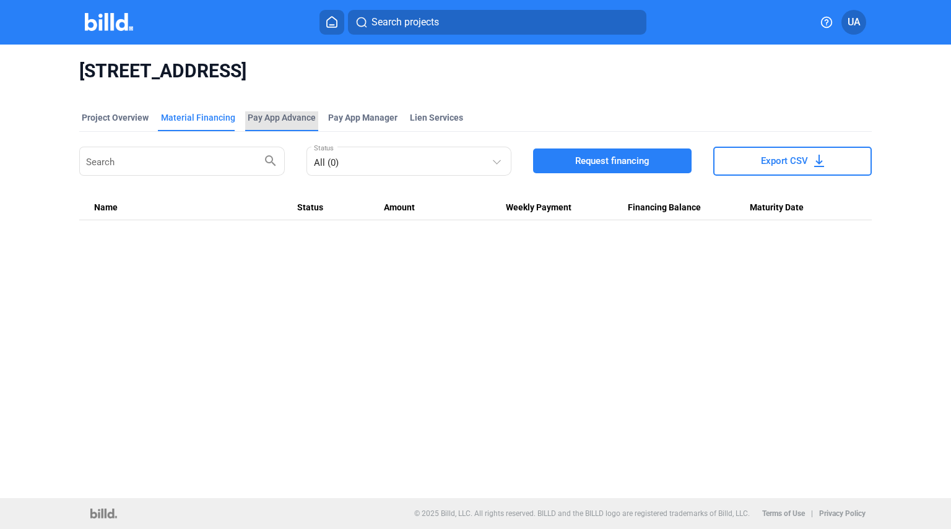
click at [277, 114] on div "Pay App Advance" at bounding box center [282, 117] width 68 height 12
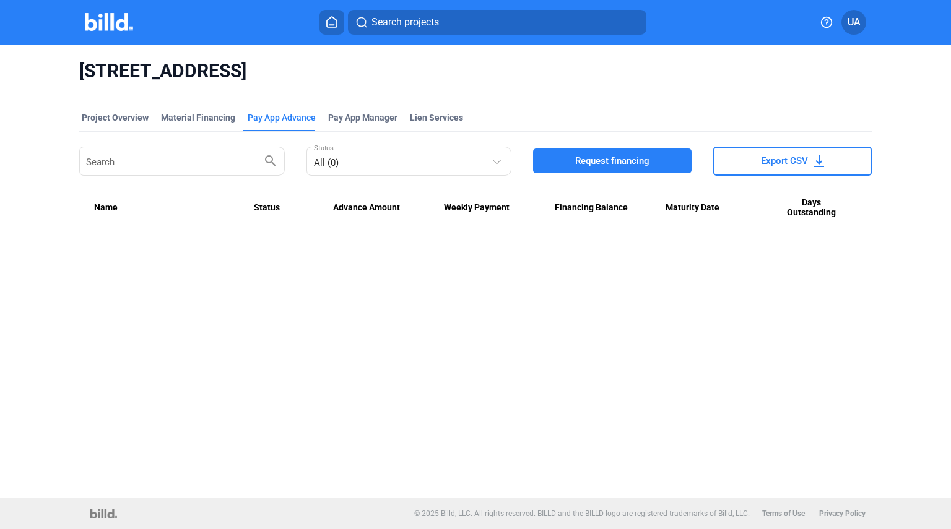
click at [641, 170] on button "Request financing" at bounding box center [612, 161] width 158 height 25
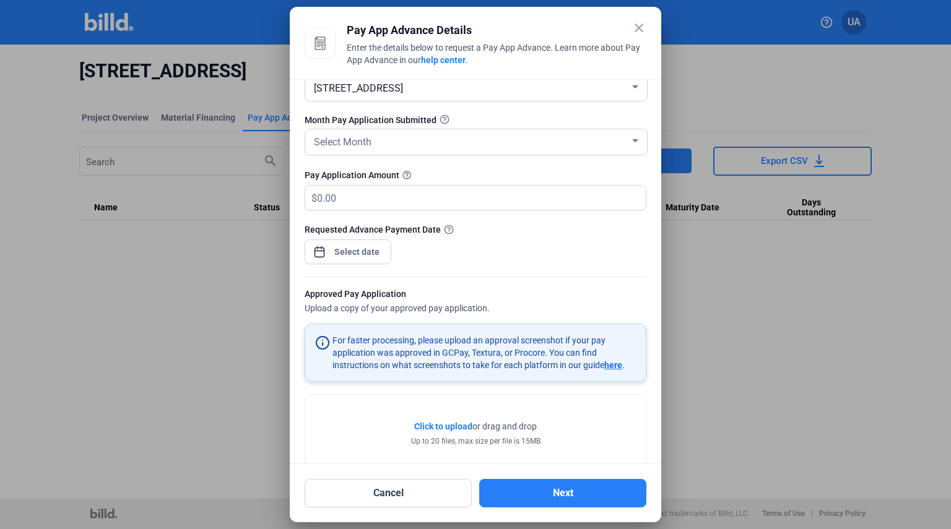
scroll to position [64, 0]
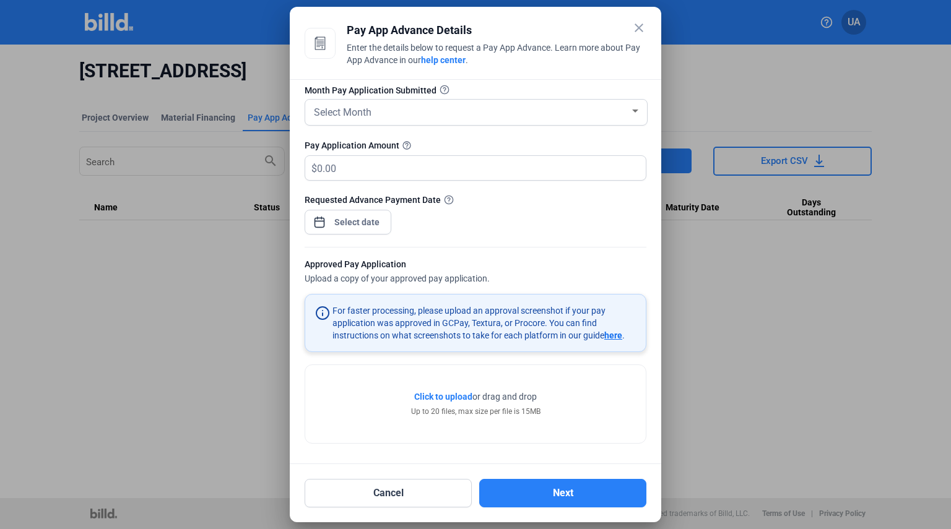
click at [638, 25] on mat-icon "close" at bounding box center [638, 27] width 15 height 15
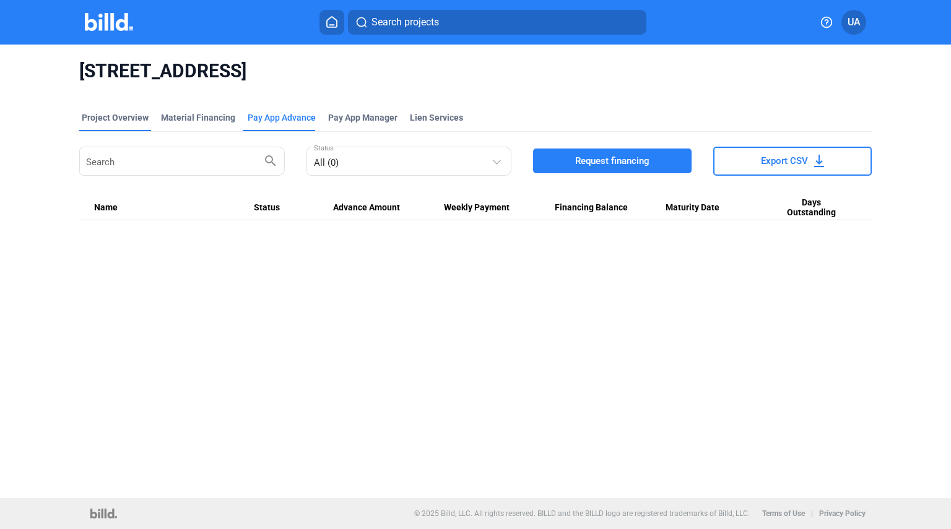
click at [122, 117] on div "Project Overview" at bounding box center [115, 117] width 67 height 12
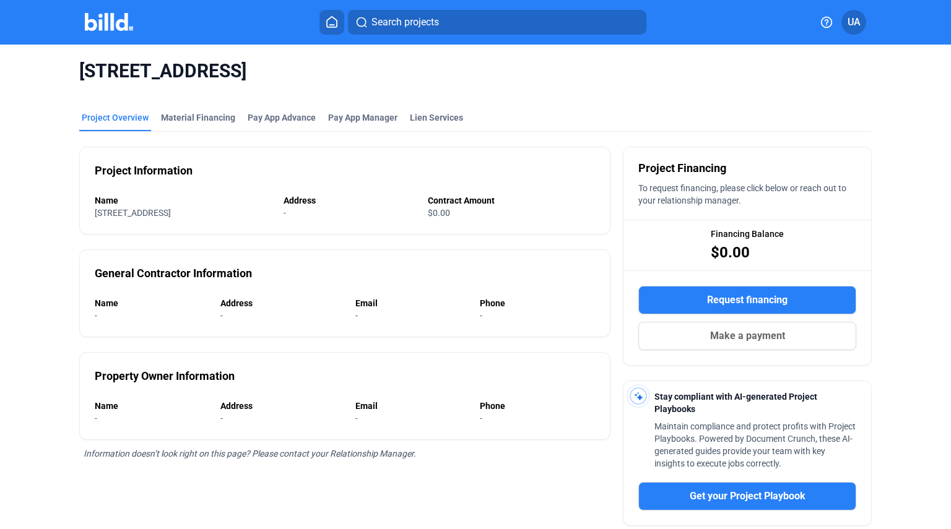
click at [128, 118] on div "Project Overview" at bounding box center [115, 117] width 67 height 12
click at [111, 24] on img at bounding box center [109, 22] width 49 height 18
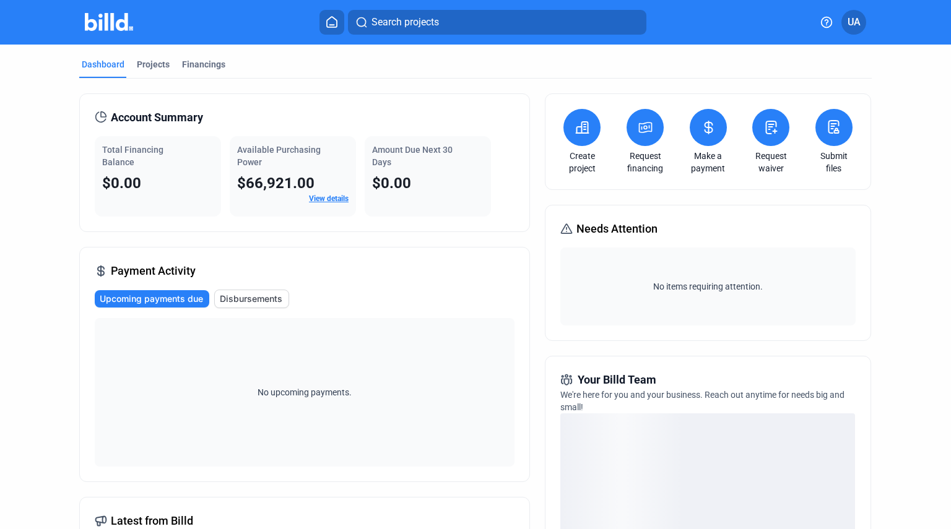
click at [337, 197] on link "View details" at bounding box center [329, 198] width 40 height 9
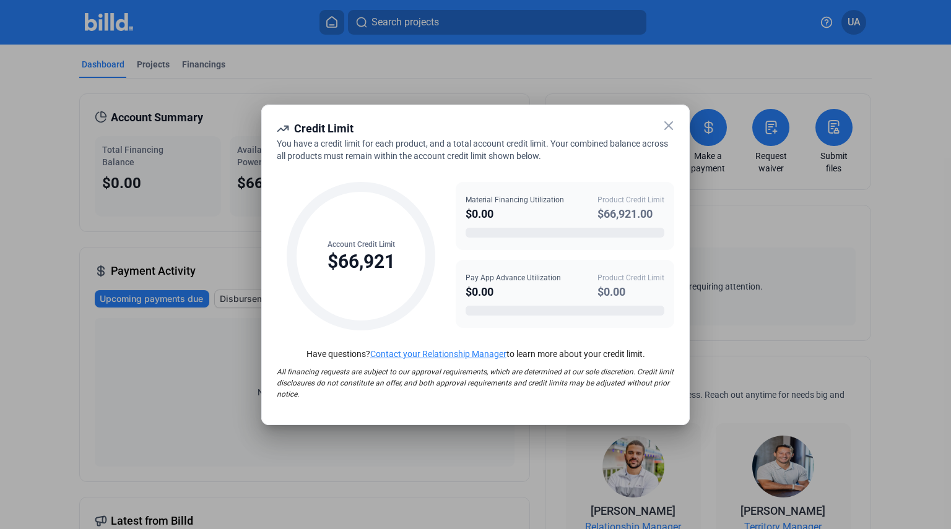
click at [668, 126] on icon at bounding box center [668, 125] width 7 height 7
